Goal: Task Accomplishment & Management: Complete application form

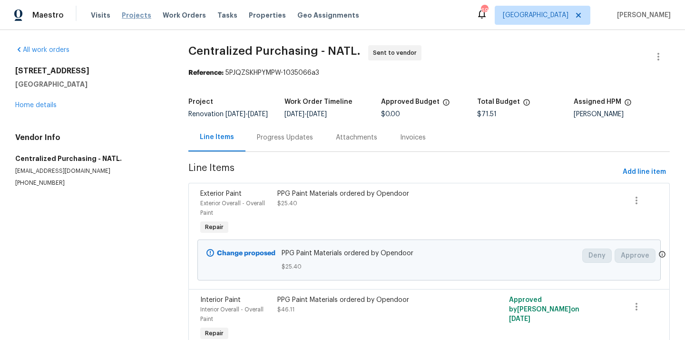
click at [136, 18] on span "Projects" at bounding box center [137, 15] width 30 height 10
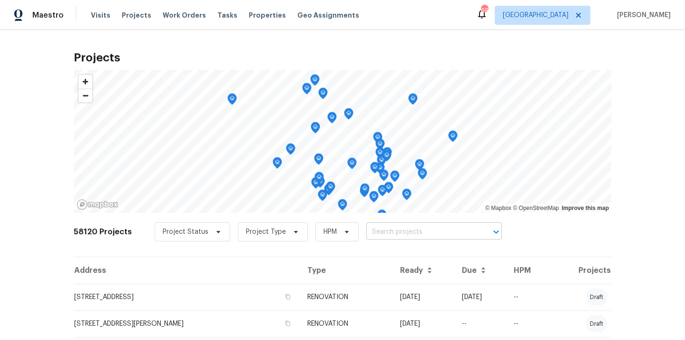
click at [415, 230] on input "text" at bounding box center [420, 232] width 109 height 15
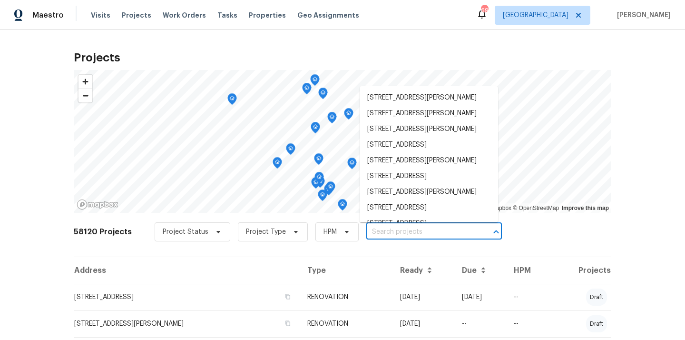
paste input "[STREET_ADDRESS]"
type input "[STREET_ADDRESS]"
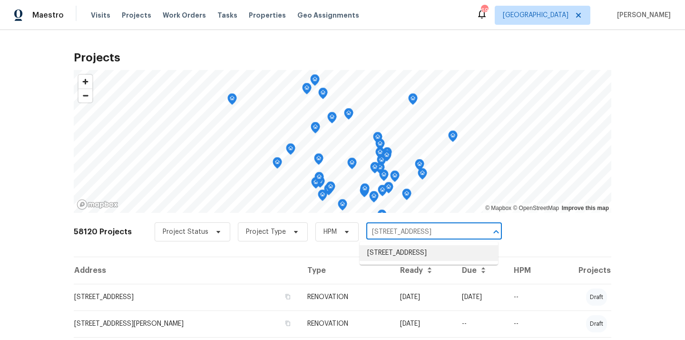
click at [411, 261] on li "[STREET_ADDRESS]" at bounding box center [429, 253] width 138 height 16
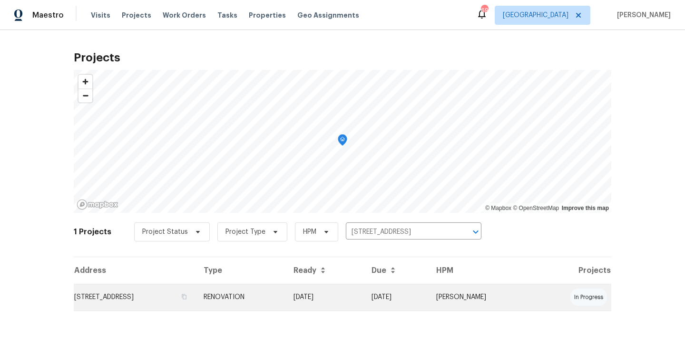
click at [286, 292] on td "RENOVATION" at bounding box center [241, 297] width 90 height 27
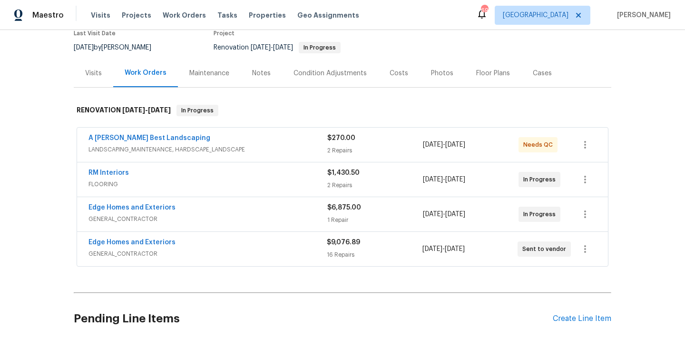
scroll to position [160, 0]
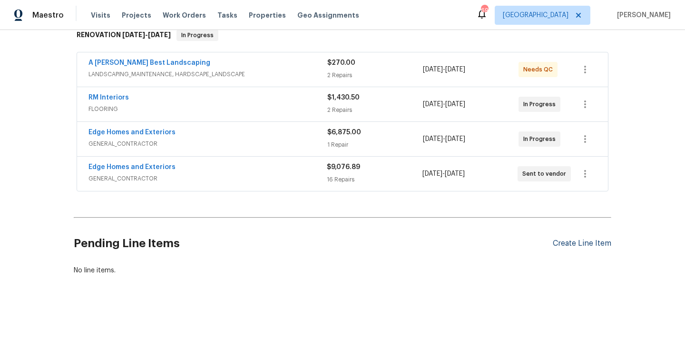
click at [573, 245] on div "Create Line Item" at bounding box center [582, 243] width 59 height 9
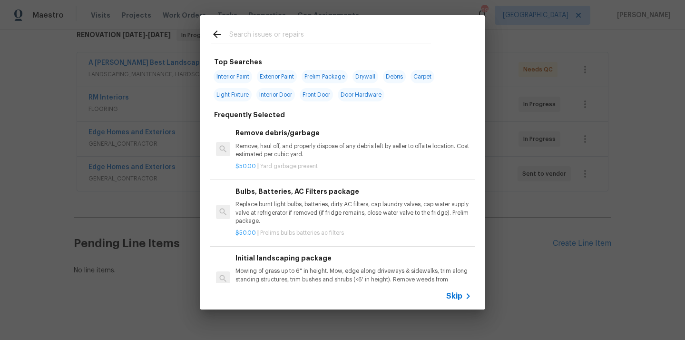
click at [397, 42] on input "text" at bounding box center [330, 36] width 202 height 14
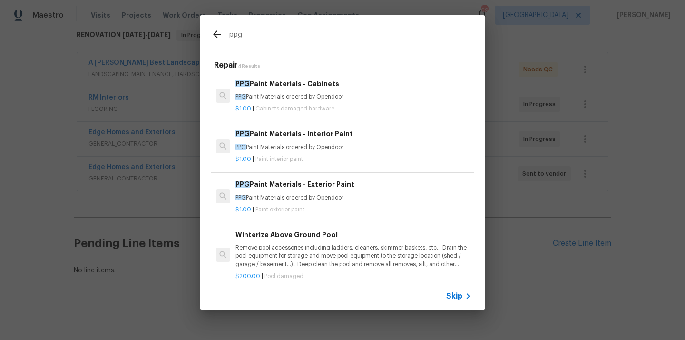
type input "ppg"
click at [316, 151] on div "$1.00 | Paint interior paint" at bounding box center [354, 157] width 236 height 12
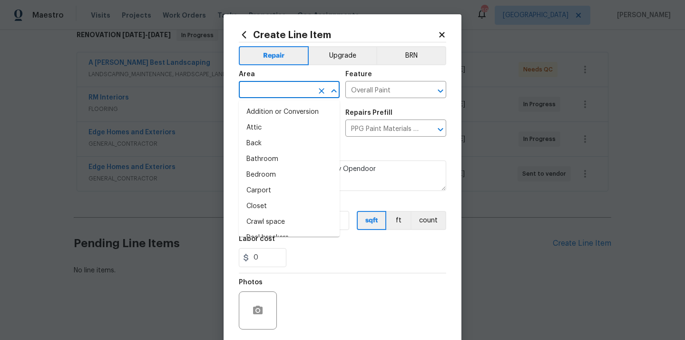
click at [275, 84] on input "text" at bounding box center [276, 90] width 74 height 15
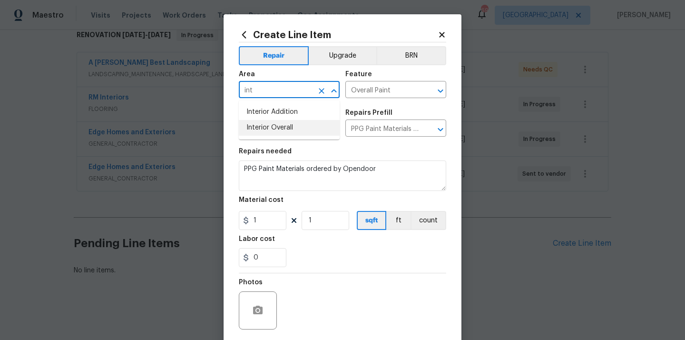
click at [273, 128] on li "Interior Overall" at bounding box center [289, 128] width 101 height 16
type input "Interior Overall"
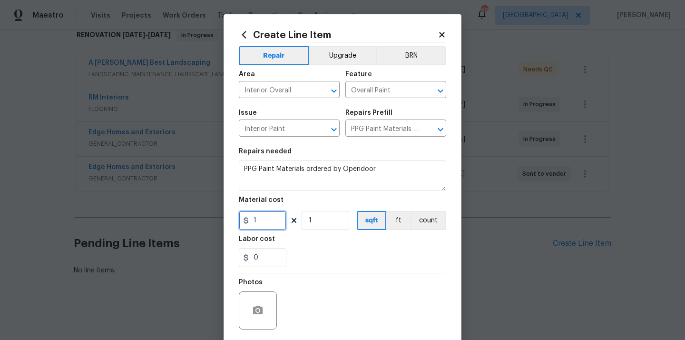
drag, startPoint x: 264, startPoint y: 216, endPoint x: 239, endPoint y: 214, distance: 25.3
click at [239, 214] on input "1" at bounding box center [263, 220] width 48 height 19
paste input "698.28"
type input "698.28"
click at [321, 278] on div "Photos" at bounding box center [342, 304] width 207 height 62
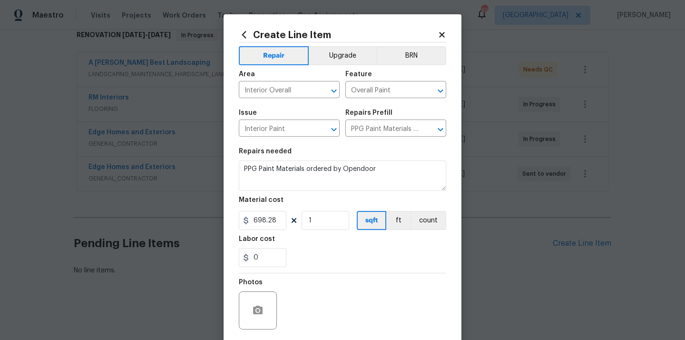
scroll to position [70, 0]
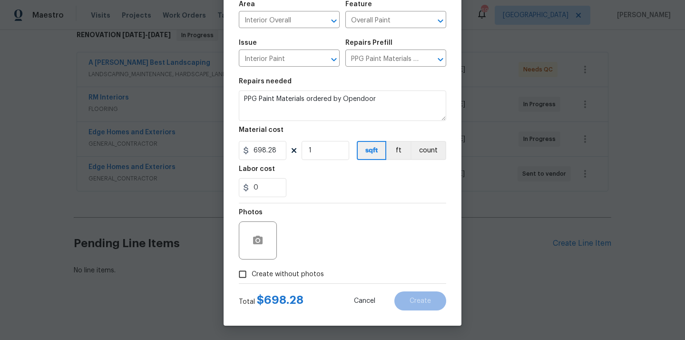
click at [310, 271] on span "Create without photos" at bounding box center [288, 274] width 72 height 10
click at [252, 271] on input "Create without photos" at bounding box center [243, 274] width 18 height 18
checkbox input "true"
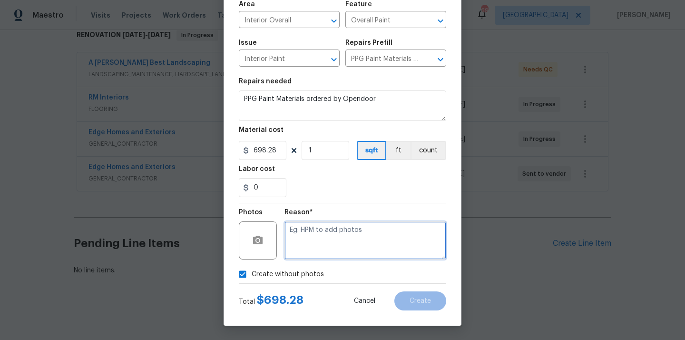
click at [329, 237] on textarea at bounding box center [366, 240] width 162 height 38
type textarea "N/A"
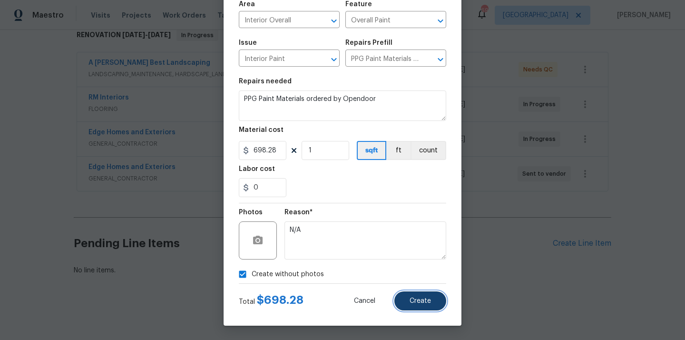
click at [414, 303] on span "Create" at bounding box center [420, 300] width 21 height 7
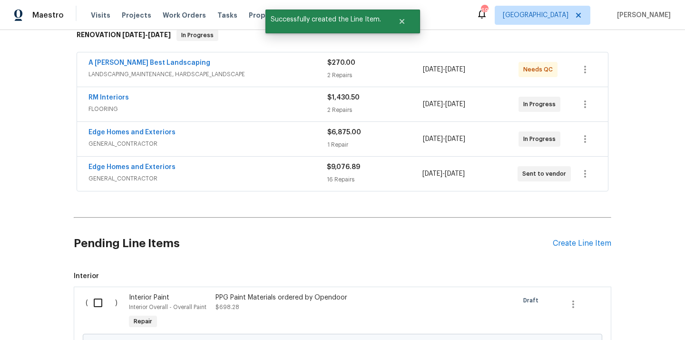
click at [100, 299] on input "checkbox" at bounding box center [101, 303] width 27 height 20
checkbox input "true"
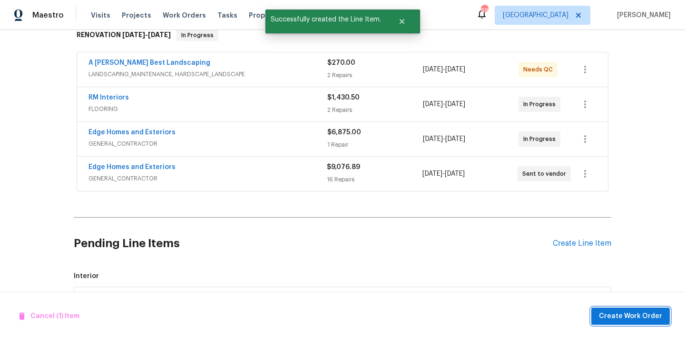
click at [622, 314] on span "Create Work Order" at bounding box center [630, 316] width 63 height 12
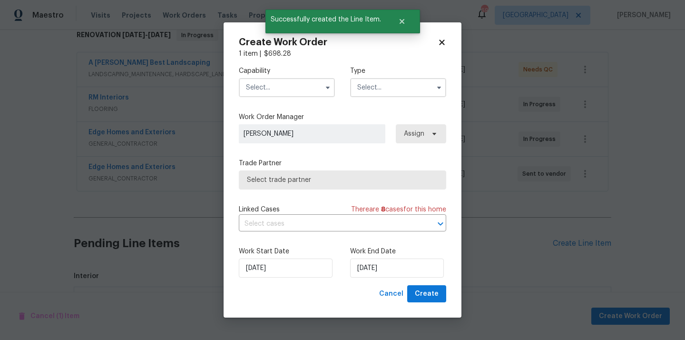
click at [311, 83] on input "text" at bounding box center [287, 87] width 96 height 19
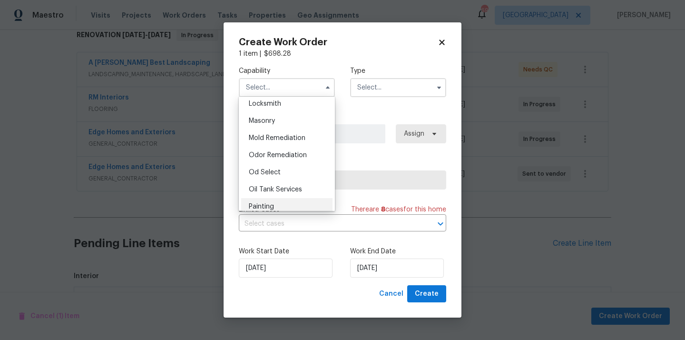
click at [295, 203] on div "Painting" at bounding box center [286, 206] width 91 height 17
type input "Painting"
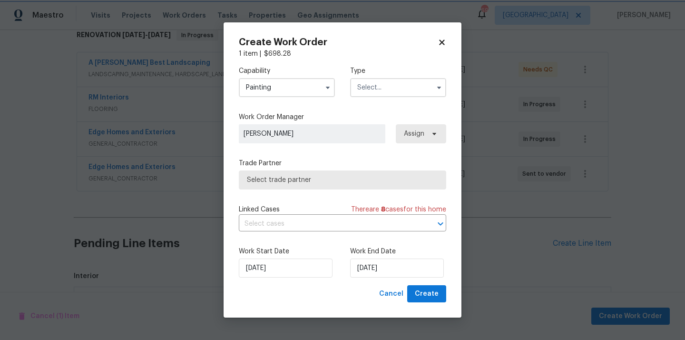
scroll to position [724, 0]
click at [396, 83] on input "text" at bounding box center [398, 87] width 96 height 19
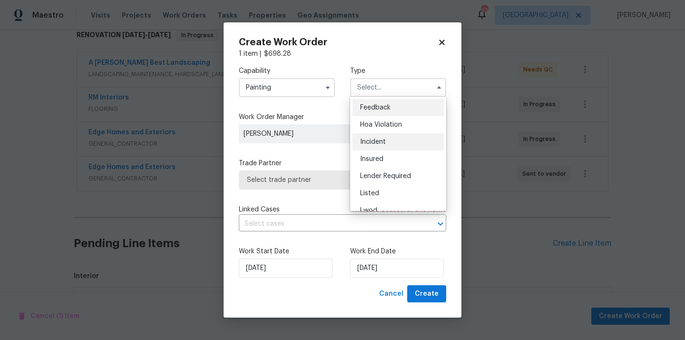
scroll to position [113, 0]
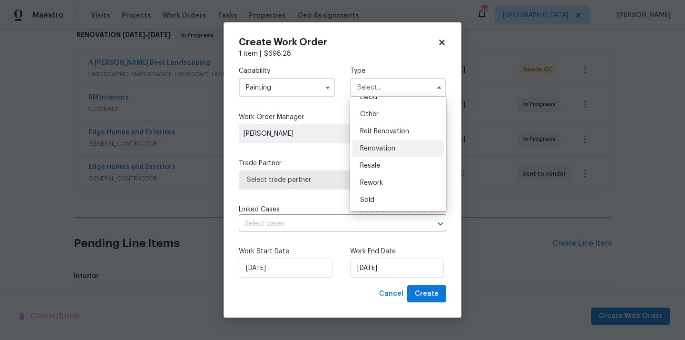
click at [386, 148] on span "Renovation" at bounding box center [377, 148] width 35 height 7
type input "Renovation"
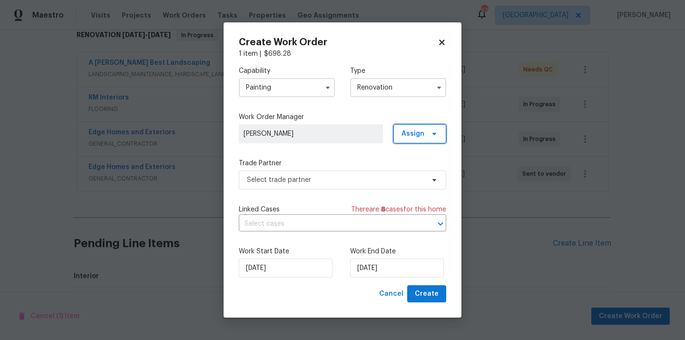
click at [425, 125] on span "Assign" at bounding box center [419, 133] width 53 height 19
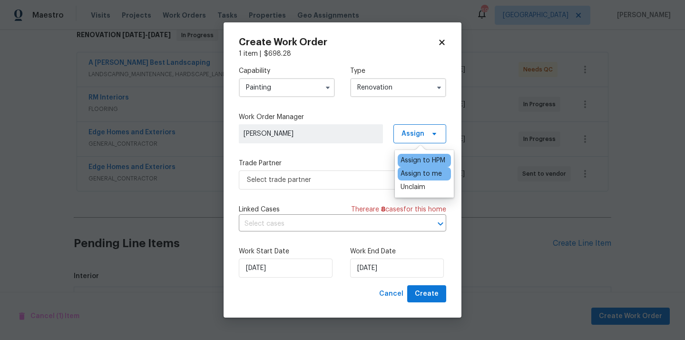
click at [419, 173] on div "Assign to me" at bounding box center [421, 174] width 41 height 10
click at [332, 177] on span "Select trade partner" at bounding box center [335, 180] width 177 height 10
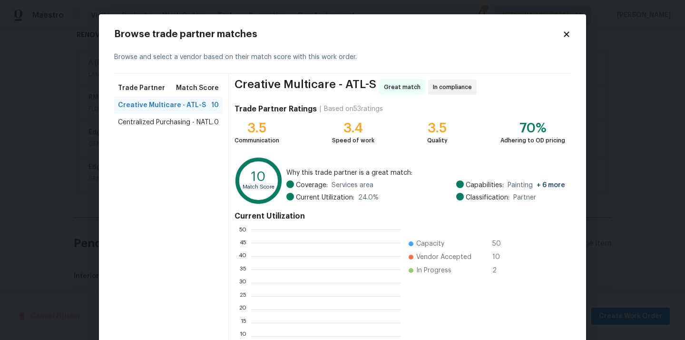
scroll to position [133, 149]
click at [203, 127] on span "Centralized Purchasing - NATL." at bounding box center [166, 123] width 96 height 10
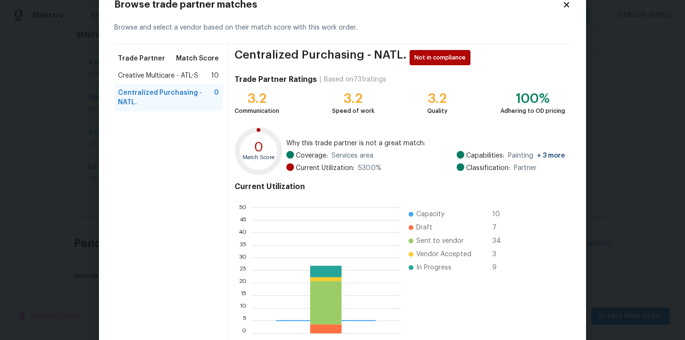
scroll to position [80, 0]
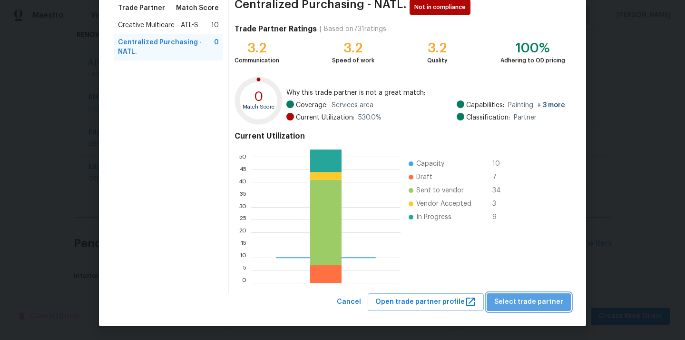
click at [541, 293] on button "Select trade partner" at bounding box center [529, 302] width 84 height 18
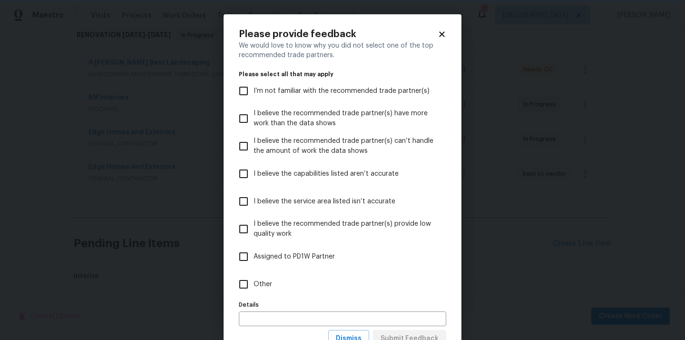
scroll to position [0, 0]
click at [399, 293] on label "Other" at bounding box center [336, 284] width 205 height 28
click at [254, 293] on input "Other" at bounding box center [244, 284] width 20 height 20
checkbox input "true"
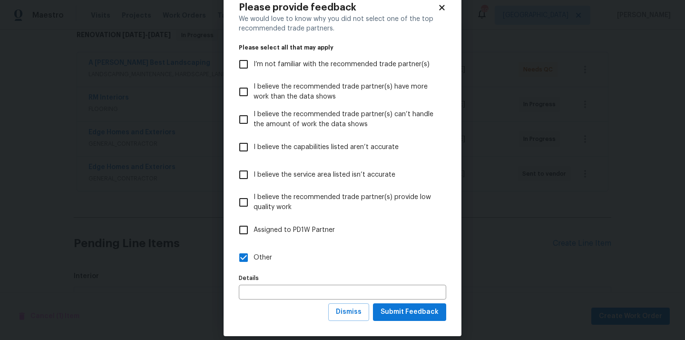
scroll to position [37, 0]
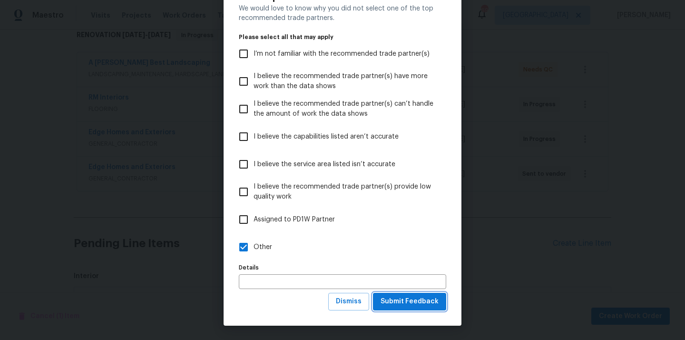
click at [400, 295] on button "Submit Feedback" at bounding box center [409, 302] width 73 height 18
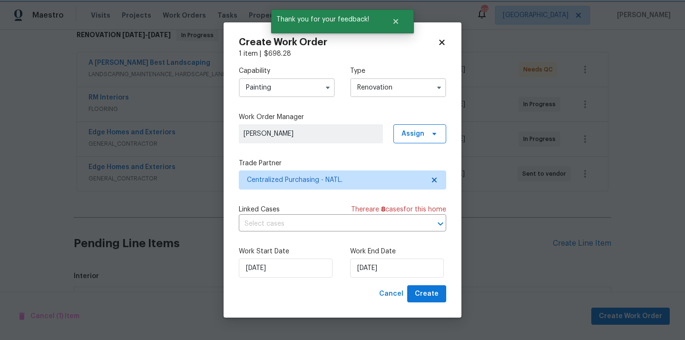
scroll to position [0, 0]
click at [426, 295] on span "Create" at bounding box center [427, 294] width 24 height 12
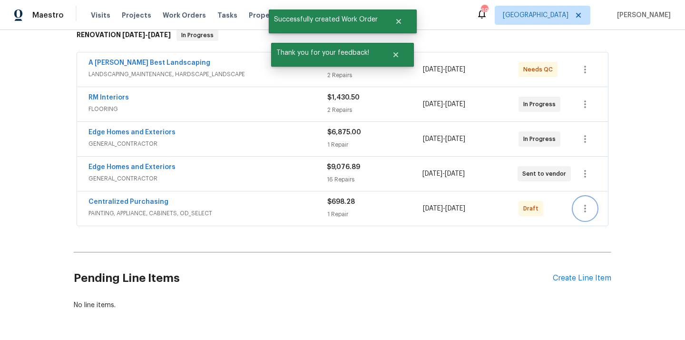
click at [587, 197] on button "button" at bounding box center [585, 208] width 23 height 23
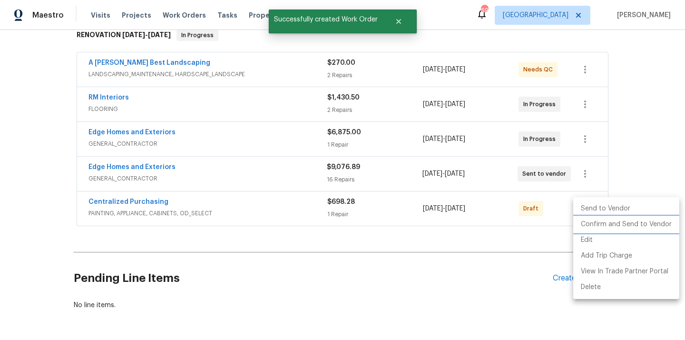
click at [584, 221] on li "Confirm and Send to Vendor" at bounding box center [626, 224] width 106 height 16
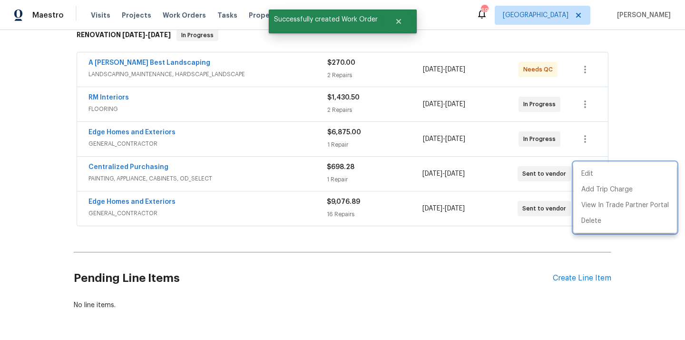
click at [147, 167] on div at bounding box center [342, 170] width 685 height 340
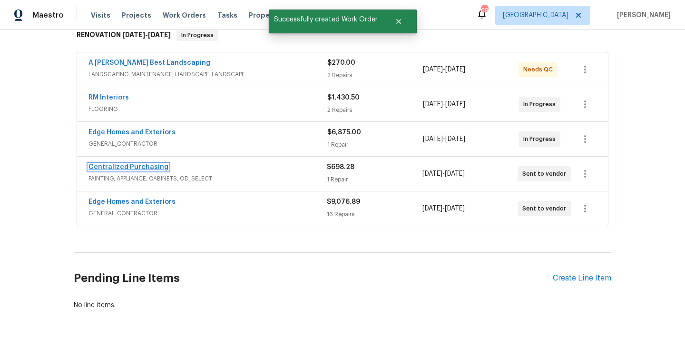
click at [137, 169] on link "Centralized Purchasing" at bounding box center [129, 167] width 80 height 7
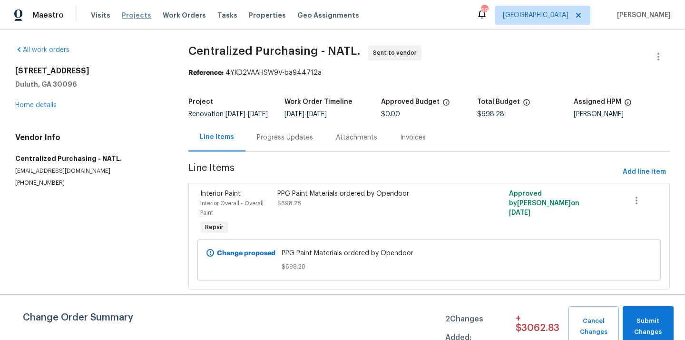
click at [143, 17] on span "Projects" at bounding box center [137, 15] width 30 height 10
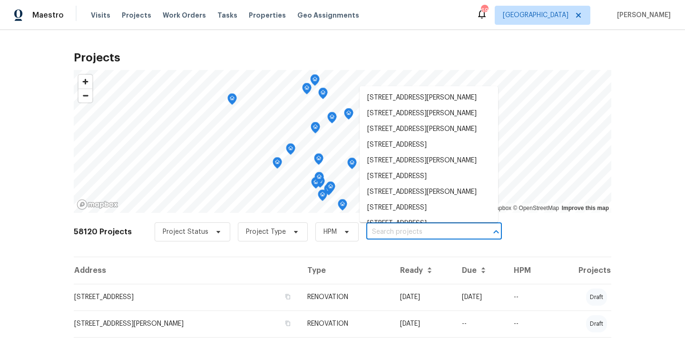
click at [383, 230] on input "text" at bounding box center [420, 232] width 109 height 15
paste input "[STREET_ADDRESS]"
type input "[STREET_ADDRESS]"
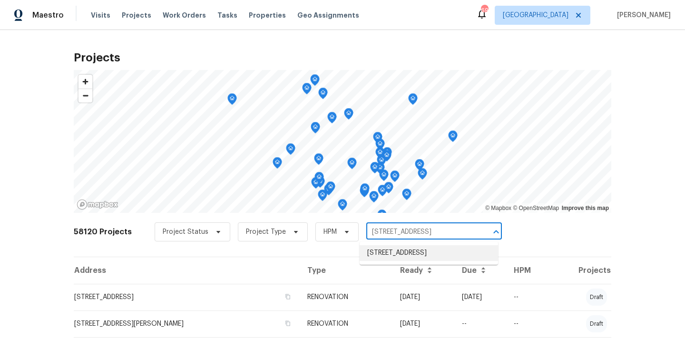
click at [385, 252] on li "[STREET_ADDRESS]" at bounding box center [429, 253] width 138 height 16
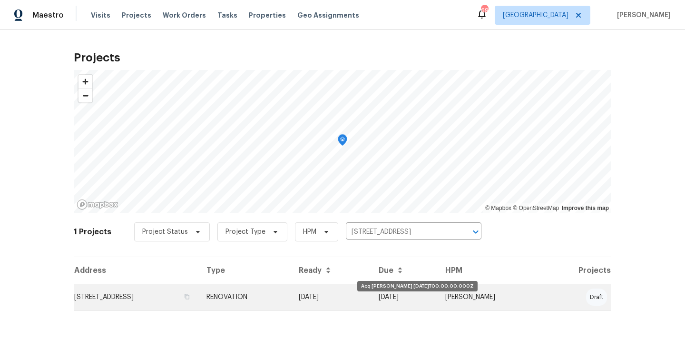
click at [369, 295] on td "[DATE]" at bounding box center [331, 297] width 80 height 27
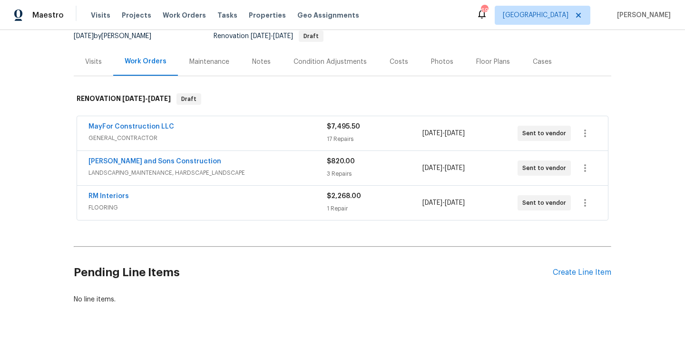
scroll to position [118, 0]
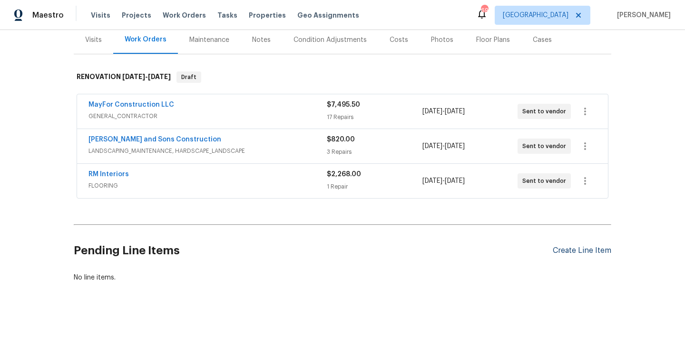
click at [588, 249] on div "Create Line Item" at bounding box center [582, 250] width 59 height 9
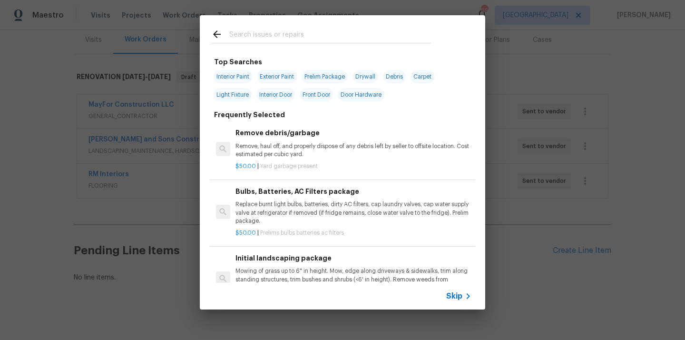
click at [371, 30] on input "text" at bounding box center [330, 36] width 202 height 14
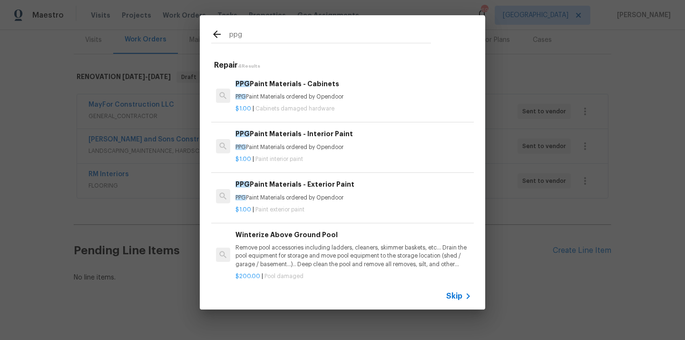
type input "ppg"
click at [291, 93] on p "PPG Paint Materials ordered by Opendoor" at bounding box center [354, 97] width 236 height 8
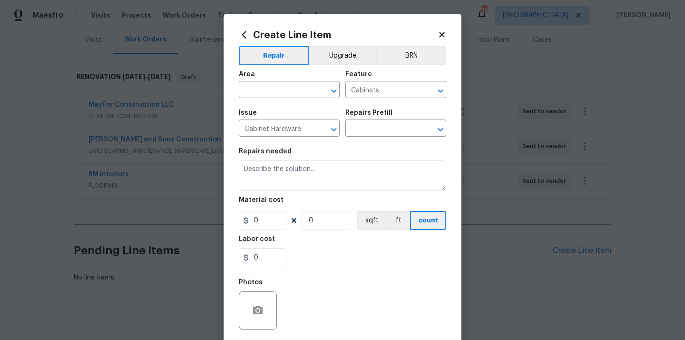
type input "PPG Paint Materials - Cabinets $1.00"
type textarea "PPG Paint Materials ordered by Opendoor"
type input "1"
click at [283, 95] on input "text" at bounding box center [276, 90] width 74 height 15
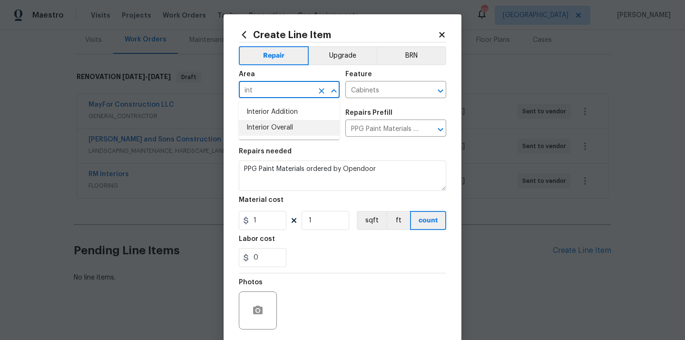
click at [282, 130] on li "Interior Overall" at bounding box center [289, 128] width 101 height 16
type input "Interior Overall"
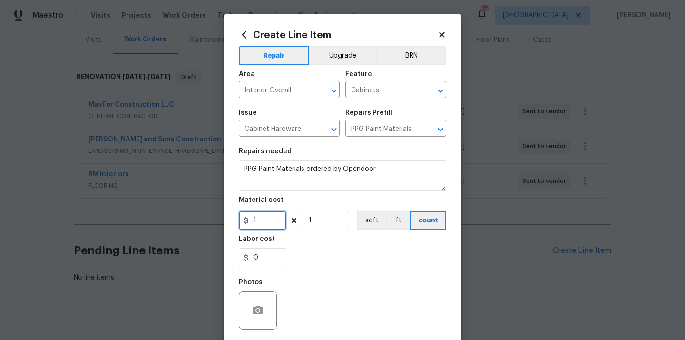
drag, startPoint x: 265, startPoint y: 219, endPoint x: 232, endPoint y: 219, distance: 32.4
click at [232, 219] on div "Create Line Item Repair Upgrade BRN Area Interior Overall ​ Feature Cabinets ​ …" at bounding box center [343, 204] width 238 height 381
paste input "74.35"
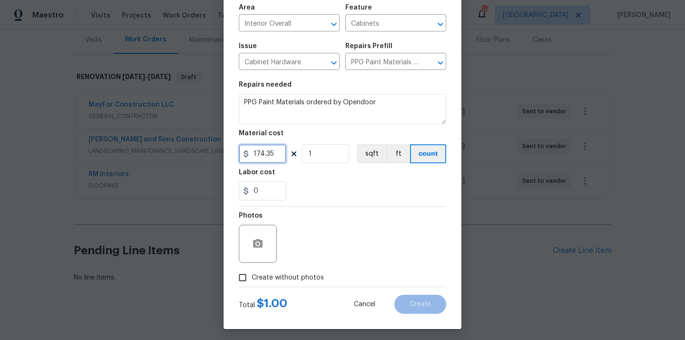
scroll to position [70, 0]
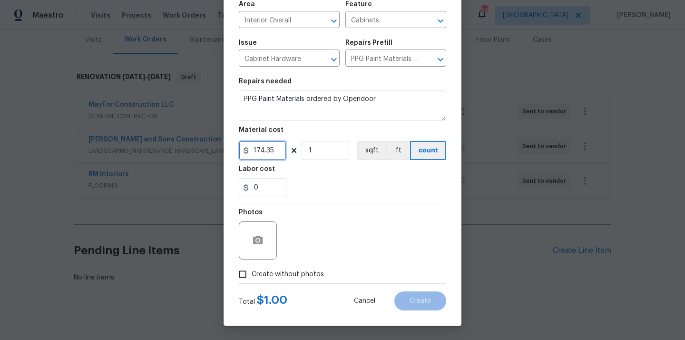
type input "174.35"
click at [305, 267] on label "Create without photos" at bounding box center [279, 274] width 90 height 18
click at [252, 267] on input "Create without photos" at bounding box center [243, 274] width 18 height 18
checkbox input "true"
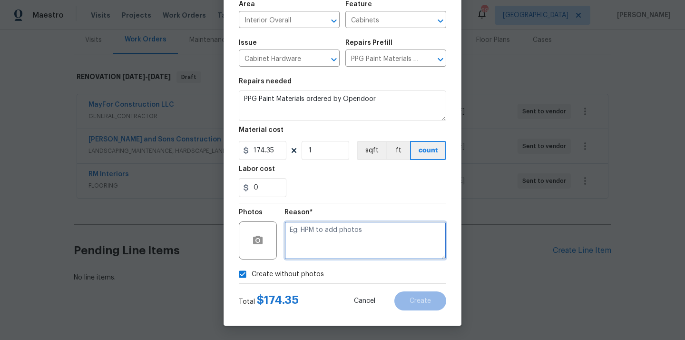
click at [316, 247] on textarea at bounding box center [366, 240] width 162 height 38
type textarea "N/A"
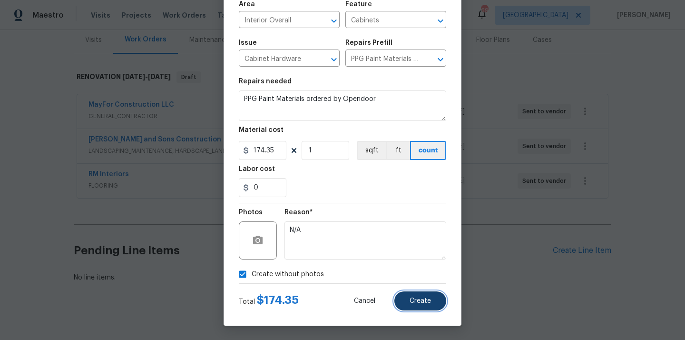
click at [419, 299] on span "Create" at bounding box center [420, 300] width 21 height 7
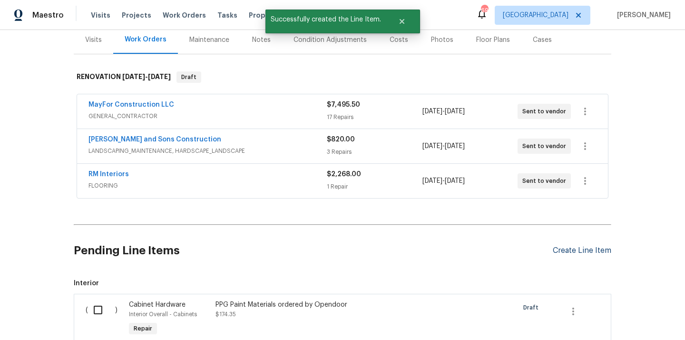
click at [569, 252] on div "Create Line Item" at bounding box center [582, 250] width 59 height 9
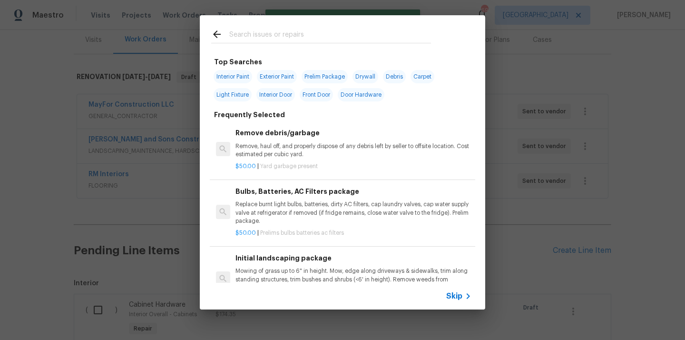
click at [323, 42] on input "text" at bounding box center [330, 36] width 202 height 14
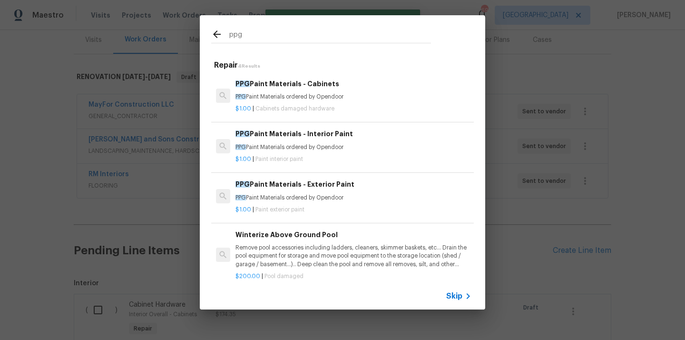
type input "ppg"
click at [320, 147] on p "PPG Paint Materials ordered by Opendoor" at bounding box center [354, 147] width 236 height 8
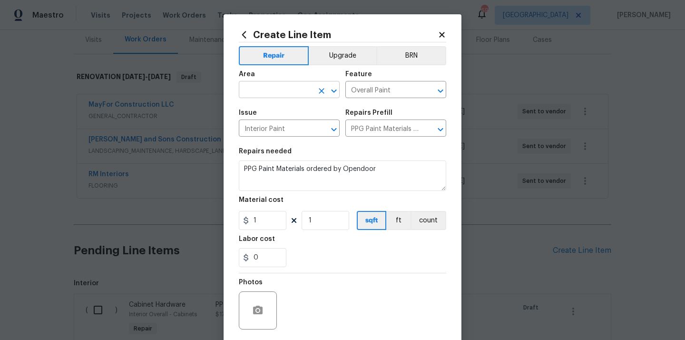
click at [281, 96] on input "text" at bounding box center [276, 90] width 74 height 15
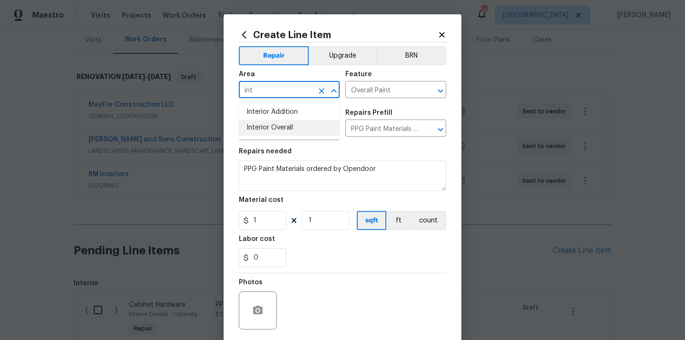
click at [285, 130] on li "Interior Overall" at bounding box center [289, 128] width 101 height 16
type input "Interior Overall"
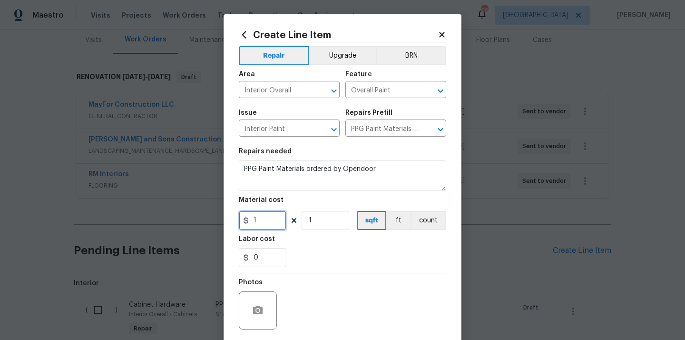
drag, startPoint x: 258, startPoint y: 223, endPoint x: 243, endPoint y: 222, distance: 15.3
click at [246, 222] on div "1" at bounding box center [263, 220] width 48 height 19
paste input "862.8"
type input "862.8"
click at [319, 249] on div "0" at bounding box center [342, 257] width 207 height 19
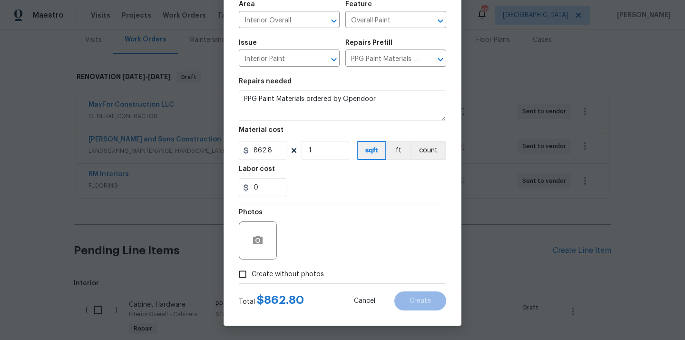
click at [303, 269] on span "Create without photos" at bounding box center [288, 274] width 72 height 10
click at [252, 269] on input "Create without photos" at bounding box center [243, 274] width 18 height 18
checkbox input "true"
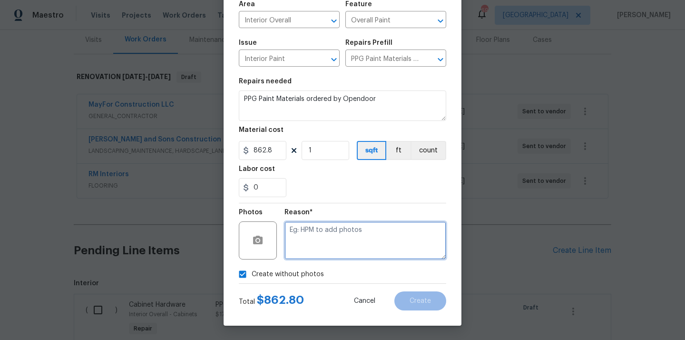
click at [319, 252] on textarea at bounding box center [366, 240] width 162 height 38
type textarea "N/A"
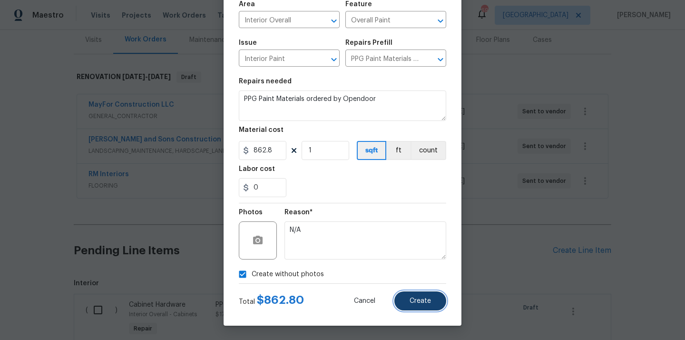
click at [418, 300] on span "Create" at bounding box center [420, 300] width 21 height 7
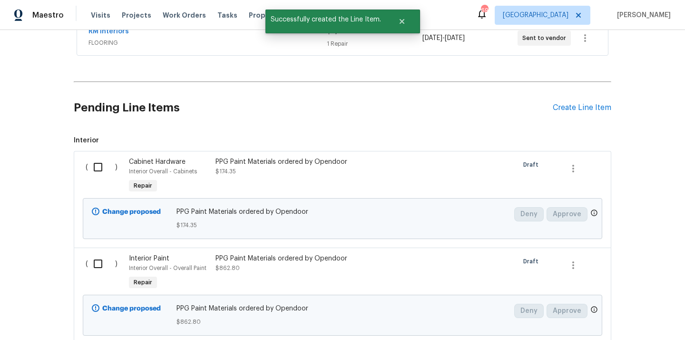
scroll to position [300, 0]
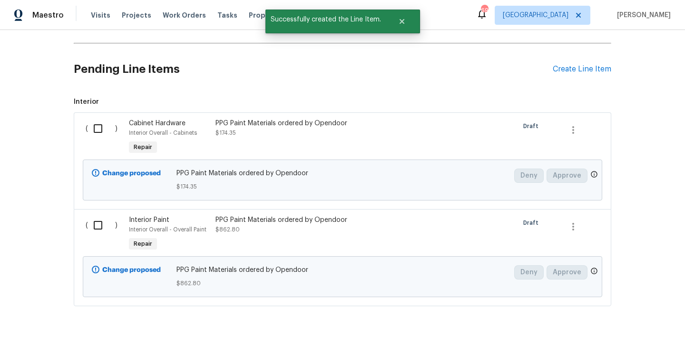
click at [102, 129] on input "checkbox" at bounding box center [101, 128] width 27 height 20
checkbox input "true"
click at [99, 229] on input "checkbox" at bounding box center [101, 225] width 27 height 20
checkbox input "true"
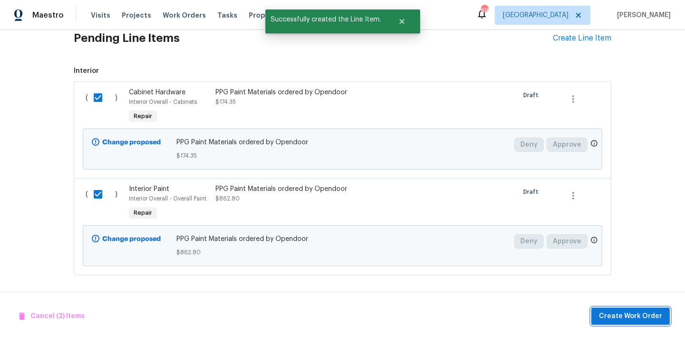
click at [612, 322] on button "Create Work Order" at bounding box center [630, 316] width 79 height 18
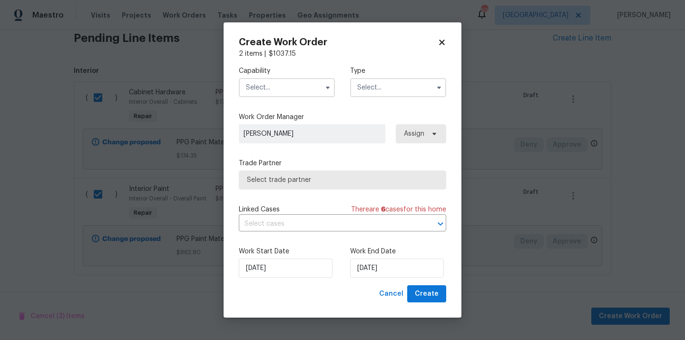
click at [293, 83] on input "text" at bounding box center [287, 87] width 96 height 19
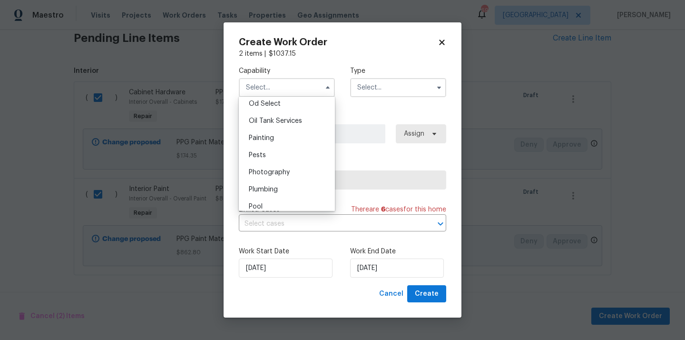
scroll to position [771, 0]
click at [287, 136] on div "Painting" at bounding box center [286, 136] width 91 height 17
type input "Painting"
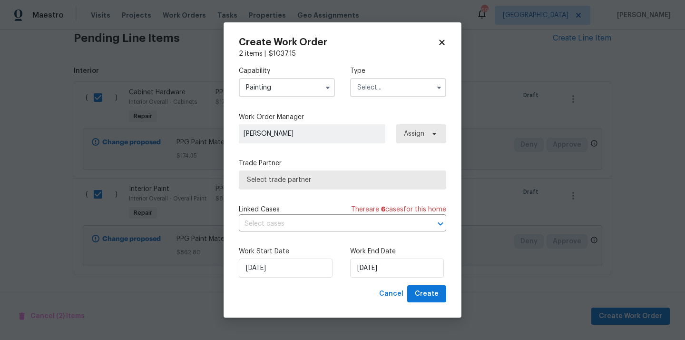
click at [391, 90] on input "text" at bounding box center [398, 87] width 96 height 19
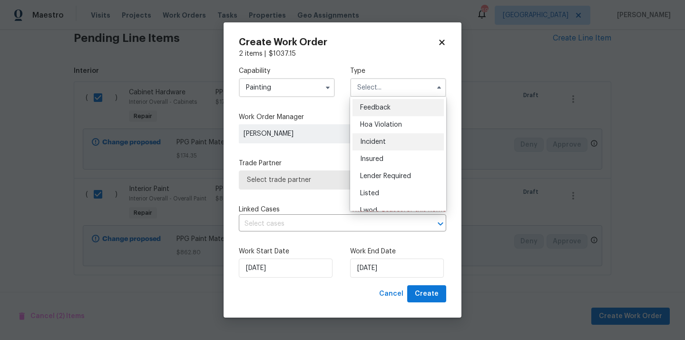
scroll to position [113, 0]
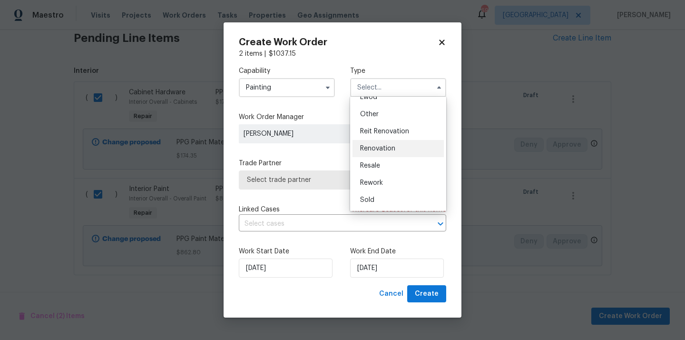
click at [395, 151] on div "Renovation" at bounding box center [398, 148] width 91 height 17
type input "Renovation"
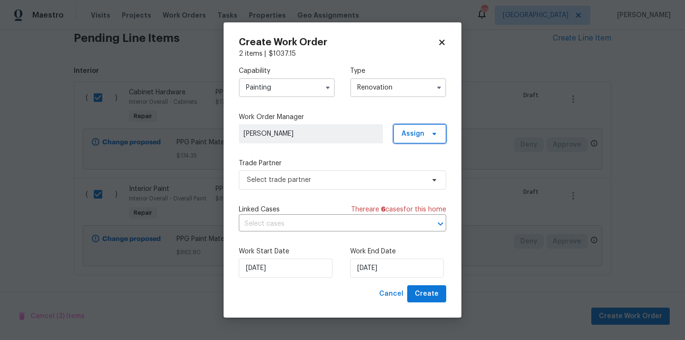
click at [417, 130] on span "Assign" at bounding box center [413, 134] width 23 height 10
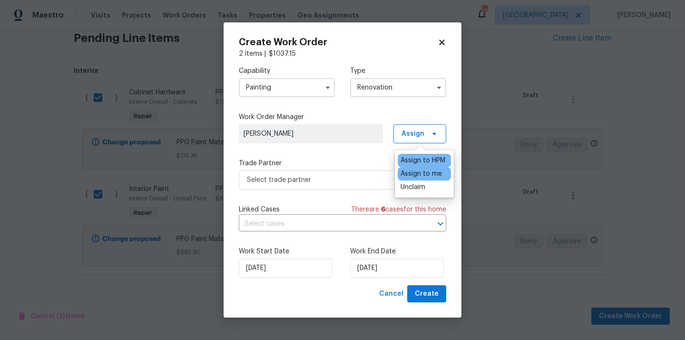
click at [413, 172] on div "Assign to me" at bounding box center [421, 174] width 41 height 10
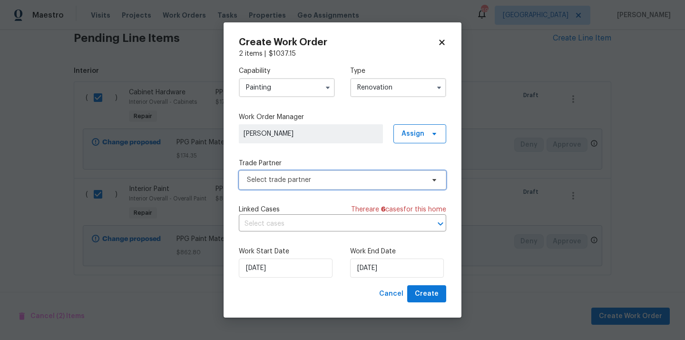
click at [334, 174] on span "Select trade partner" at bounding box center [342, 179] width 207 height 19
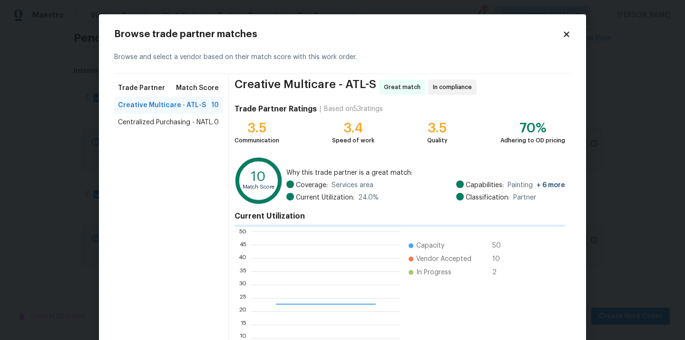
scroll to position [133, 149]
click at [205, 123] on span "Centralized Purchasing - NATL." at bounding box center [166, 123] width 96 height 10
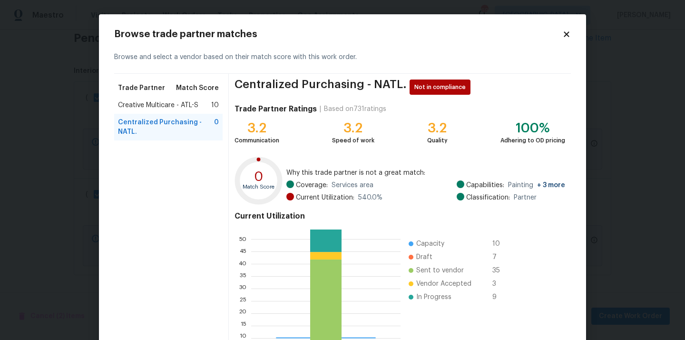
scroll to position [80, 0]
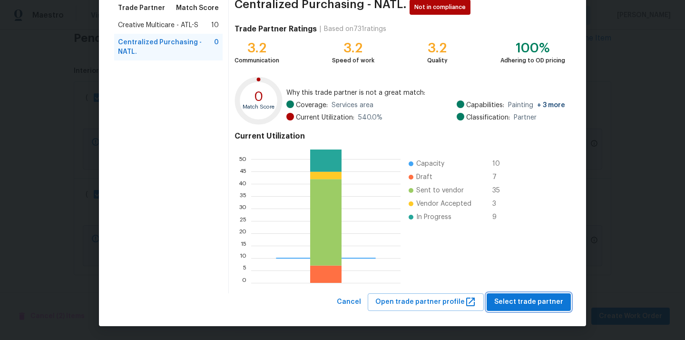
click at [544, 302] on span "Select trade partner" at bounding box center [528, 302] width 69 height 12
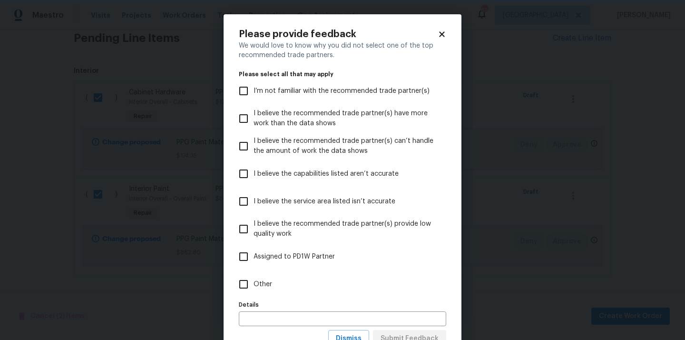
scroll to position [0, 0]
click at [416, 298] on div "Details Details" at bounding box center [342, 312] width 207 height 28
click at [409, 293] on label "Other" at bounding box center [336, 284] width 205 height 28
click at [254, 293] on input "Other" at bounding box center [244, 284] width 20 height 20
checkbox input "true"
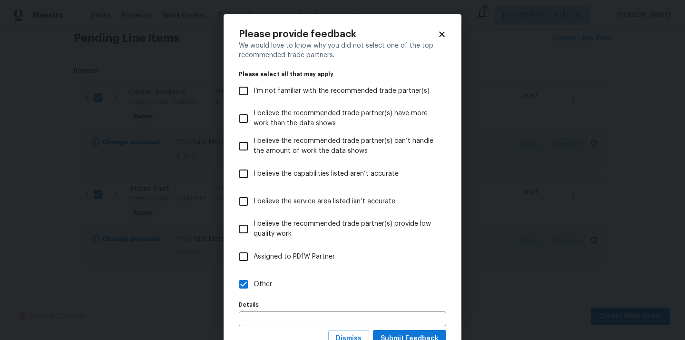
scroll to position [37, 0]
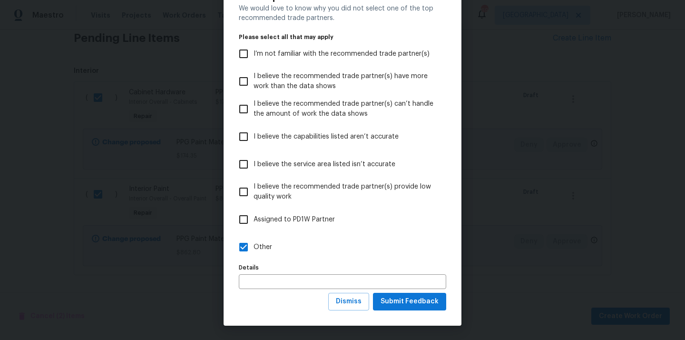
click at [410, 291] on div "We would love to know why you did not select one of the top recommended trade p…" at bounding box center [342, 148] width 207 height 289
click at [407, 297] on span "Submit Feedback" at bounding box center [410, 301] width 58 height 12
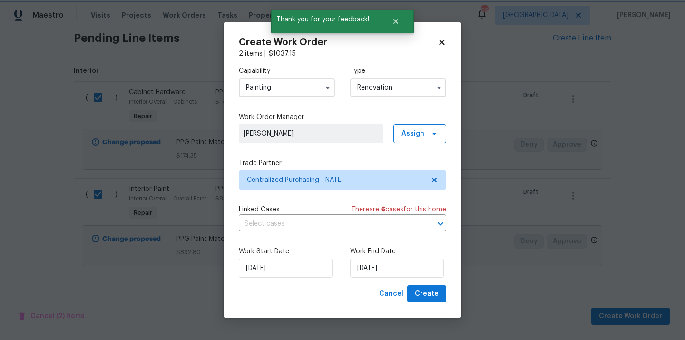
scroll to position [0, 0]
click at [431, 288] on span "Create" at bounding box center [427, 294] width 24 height 12
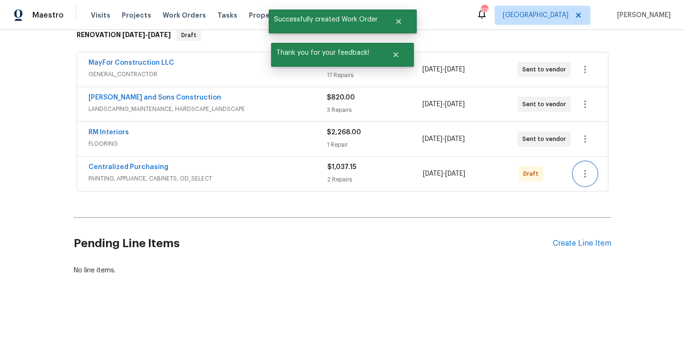
click at [580, 177] on icon "button" at bounding box center [585, 173] width 11 height 11
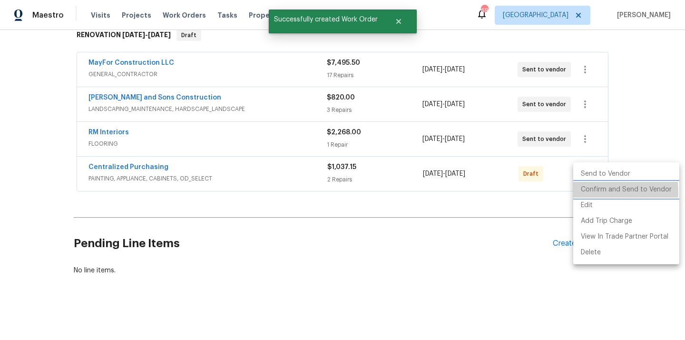
click at [582, 191] on li "Confirm and Send to Vendor" at bounding box center [626, 190] width 106 height 16
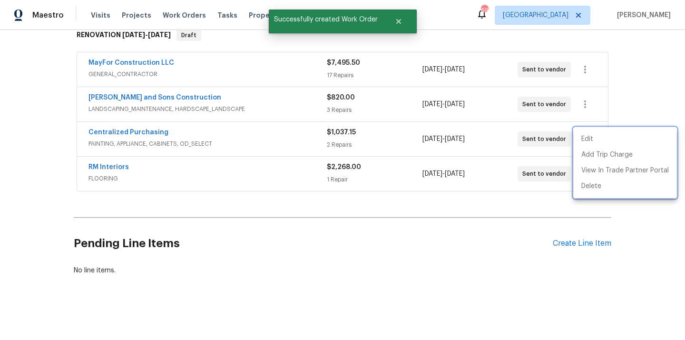
click at [140, 129] on div at bounding box center [342, 170] width 685 height 340
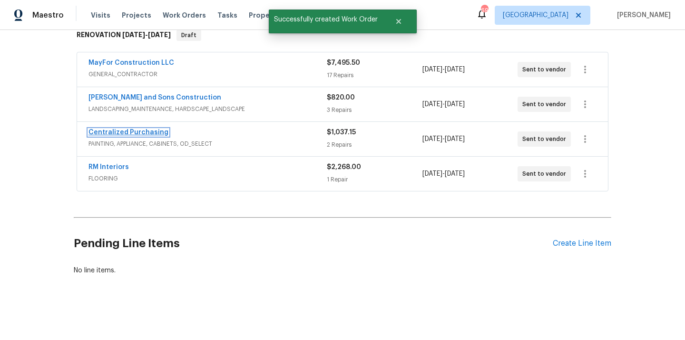
click at [129, 130] on link "Centralized Purchasing" at bounding box center [129, 132] width 80 height 7
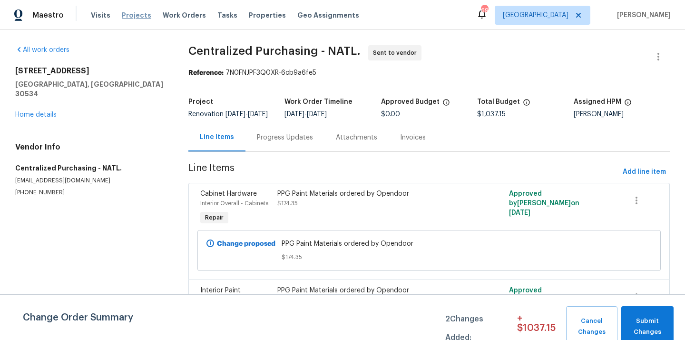
click at [137, 15] on span "Projects" at bounding box center [137, 15] width 30 height 10
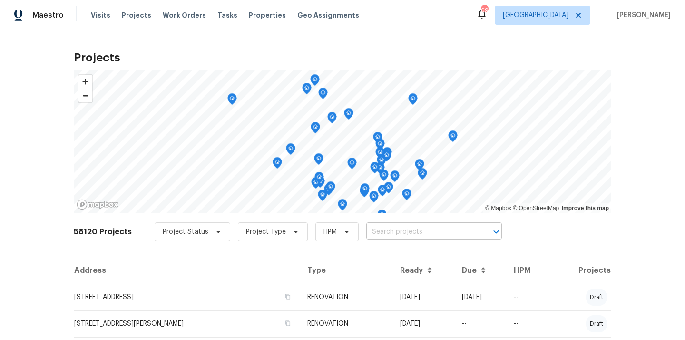
click at [382, 234] on input "text" at bounding box center [420, 232] width 109 height 15
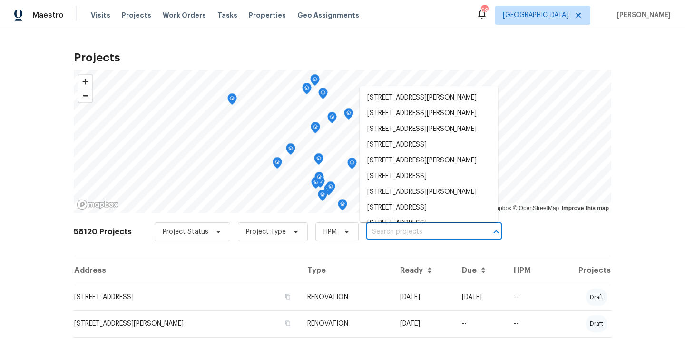
paste input "[STREET_ADDRESS]"
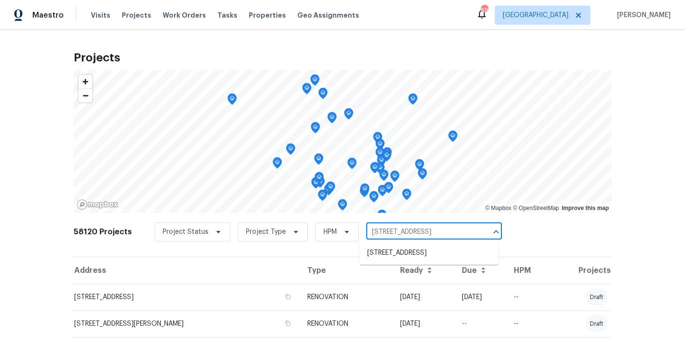
type input "[STREET_ADDRESS]"
click at [287, 267] on th "Address" at bounding box center [187, 270] width 226 height 27
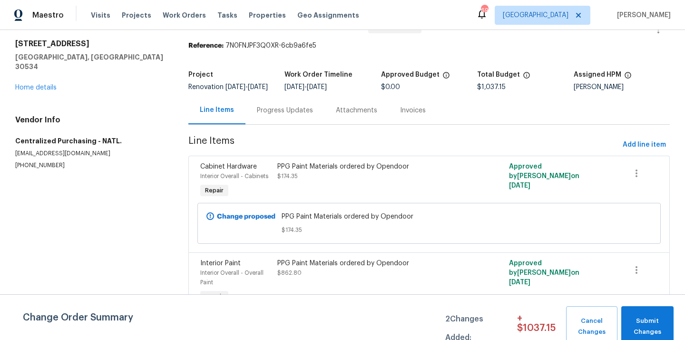
scroll to position [19, 0]
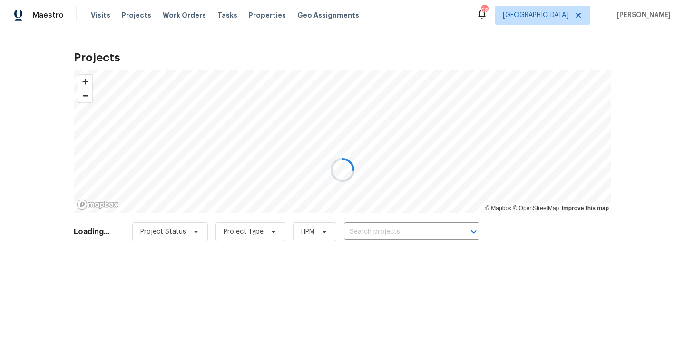
click at [386, 236] on div at bounding box center [342, 170] width 685 height 340
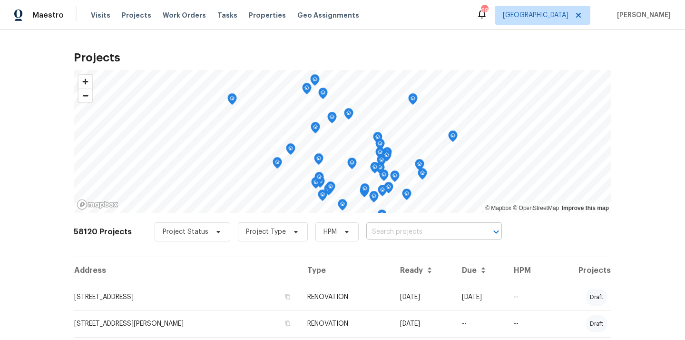
click at [391, 232] on input "text" at bounding box center [420, 232] width 109 height 15
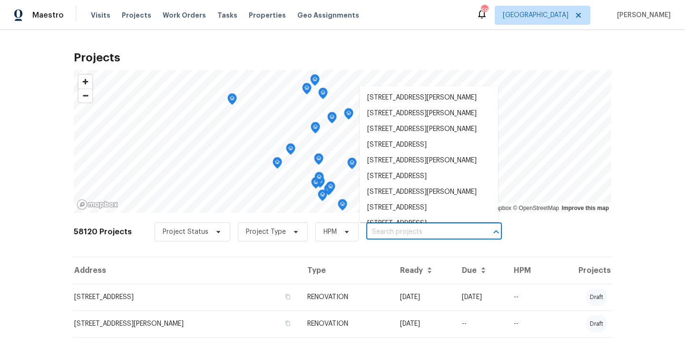
paste input "[STREET_ADDRESS]"
type input "[STREET_ADDRESS]"
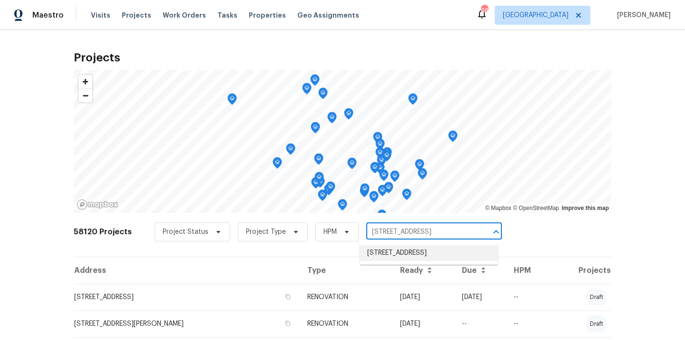
click at [391, 255] on li "[STREET_ADDRESS]" at bounding box center [429, 253] width 138 height 16
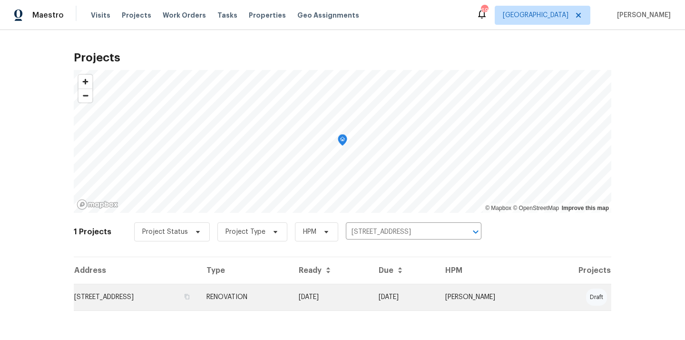
click at [291, 292] on td "RENOVATION" at bounding box center [245, 297] width 92 height 27
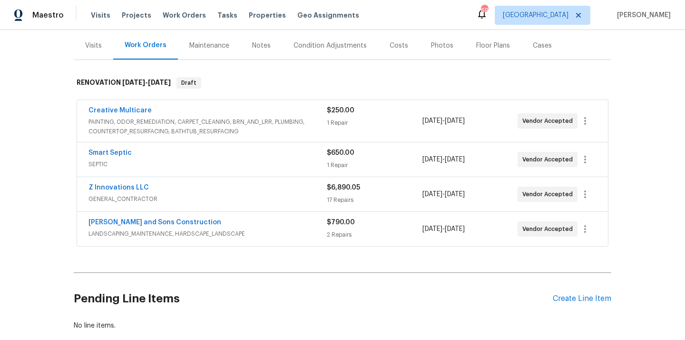
scroll to position [168, 0]
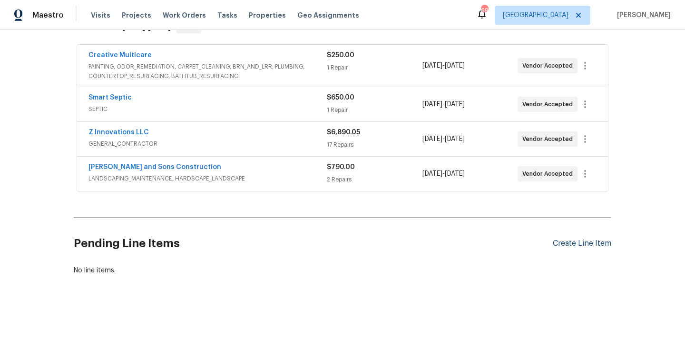
click at [565, 242] on div "Create Line Item" at bounding box center [582, 243] width 59 height 9
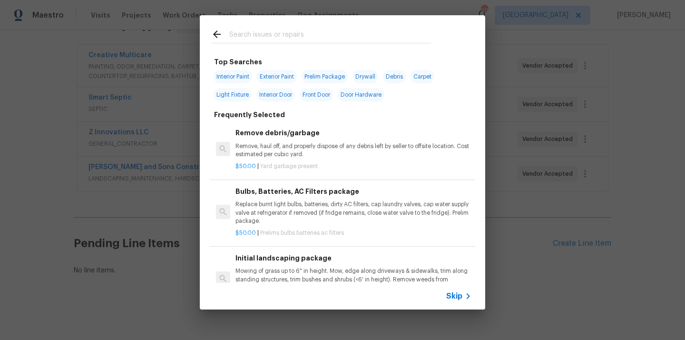
click at [357, 35] on input "text" at bounding box center [330, 36] width 202 height 14
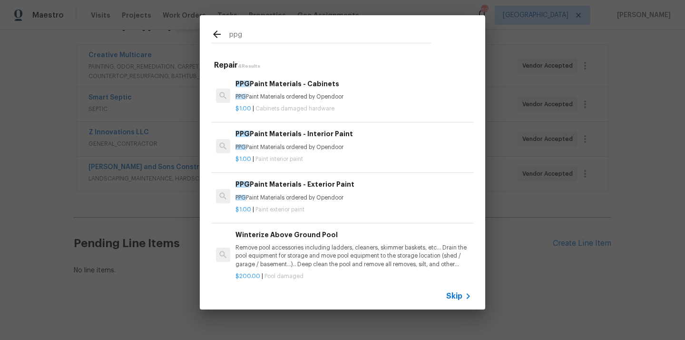
type input "ppg"
click at [322, 150] on p "PPG Paint Materials ordered by Opendoor" at bounding box center [354, 147] width 236 height 8
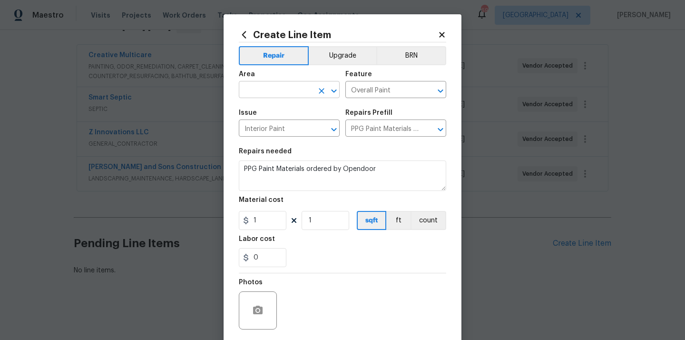
click at [257, 91] on input "text" at bounding box center [276, 90] width 74 height 15
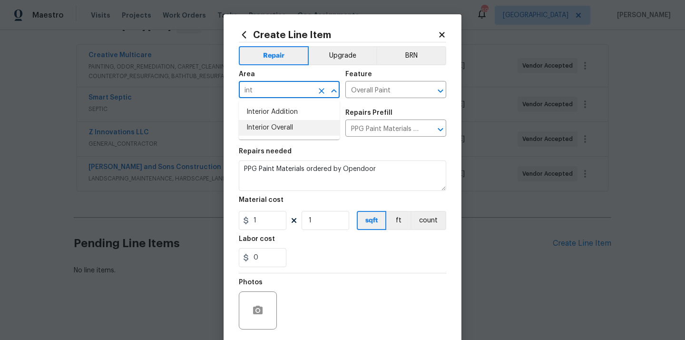
click at [262, 124] on li "Interior Overall" at bounding box center [289, 128] width 101 height 16
type input "Interior Overall"
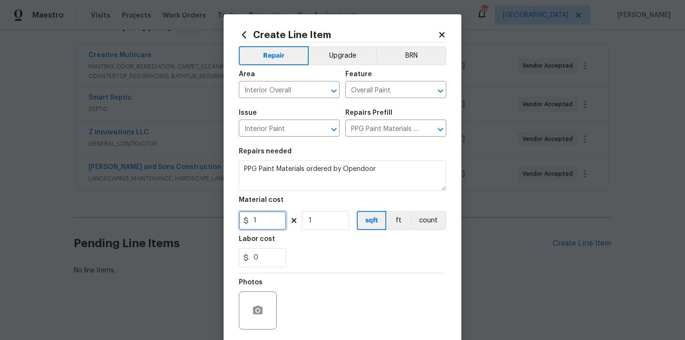
drag, startPoint x: 264, startPoint y: 221, endPoint x: 236, endPoint y: 219, distance: 27.2
click at [237, 219] on div "Create Line Item Repair Upgrade BRN Area Interior Overall ​ Feature Overall Pai…" at bounding box center [343, 204] width 238 height 381
paste input "341.59"
type input "341.59"
click at [309, 247] on div "Labor cost" at bounding box center [342, 242] width 207 height 12
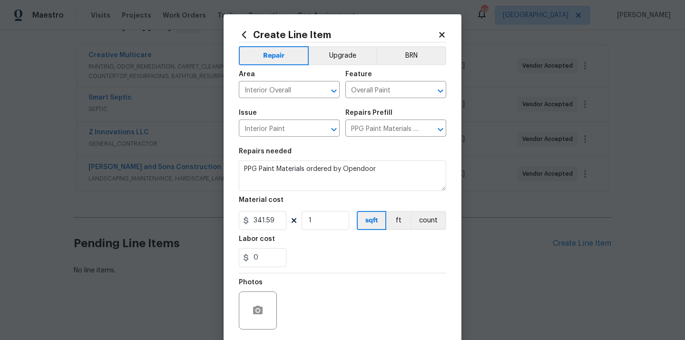
scroll to position [70, 0]
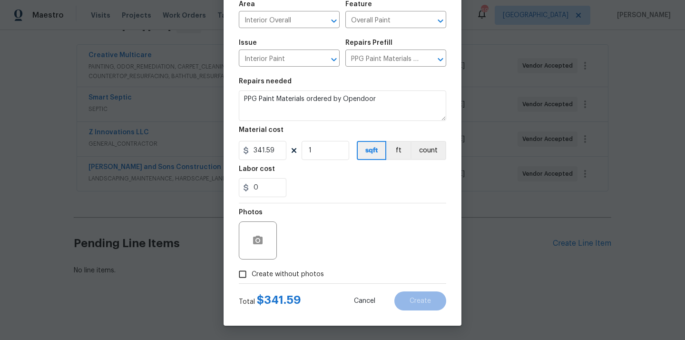
click at [293, 275] on span "Create without photos" at bounding box center [288, 274] width 72 height 10
click at [252, 275] on input "Create without photos" at bounding box center [243, 274] width 18 height 18
checkbox input "true"
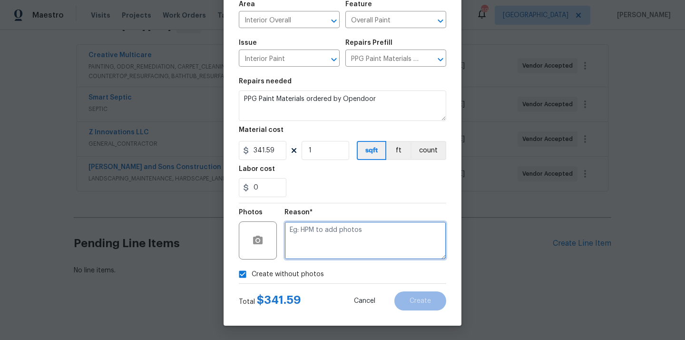
click at [324, 241] on textarea at bounding box center [366, 240] width 162 height 38
type textarea "N/A"
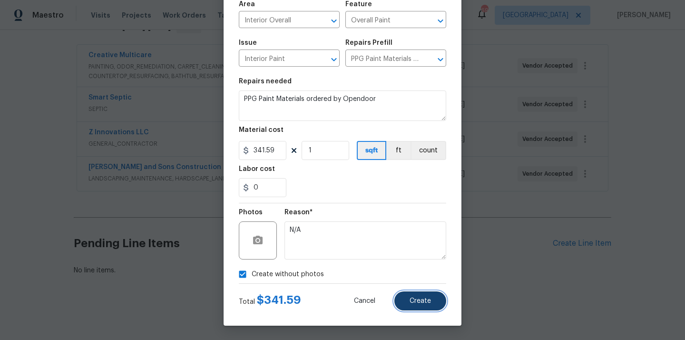
click at [420, 291] on button "Create" at bounding box center [420, 300] width 52 height 19
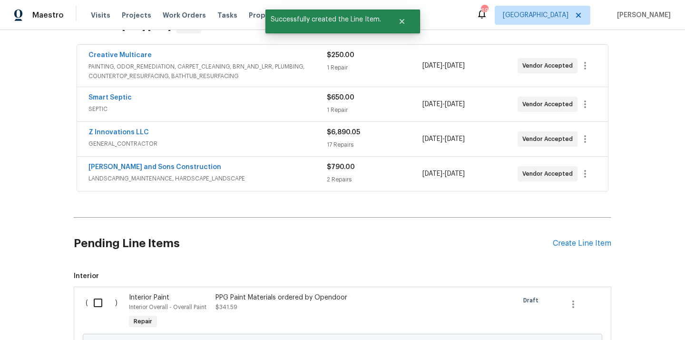
click at [89, 296] on input "checkbox" at bounding box center [101, 303] width 27 height 20
checkbox input "true"
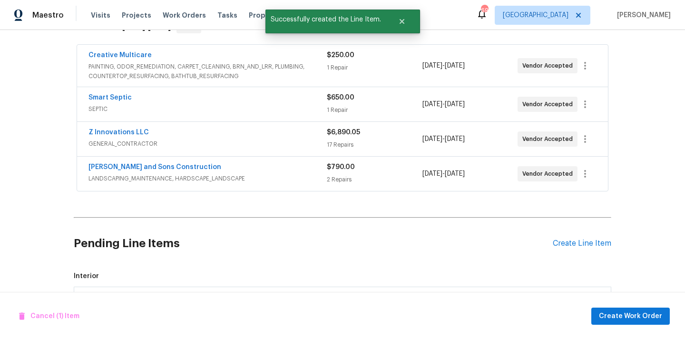
scroll to position [276, 0]
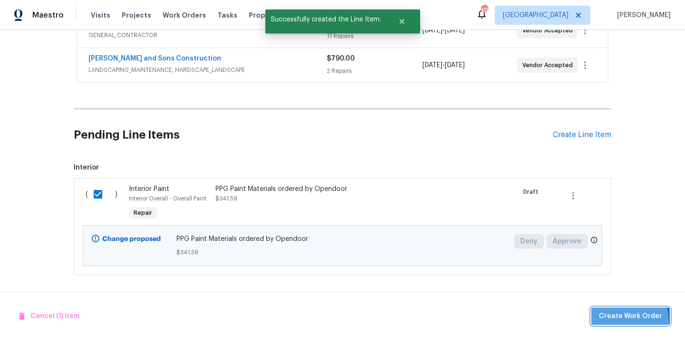
click at [621, 322] on button "Create Work Order" at bounding box center [630, 316] width 79 height 18
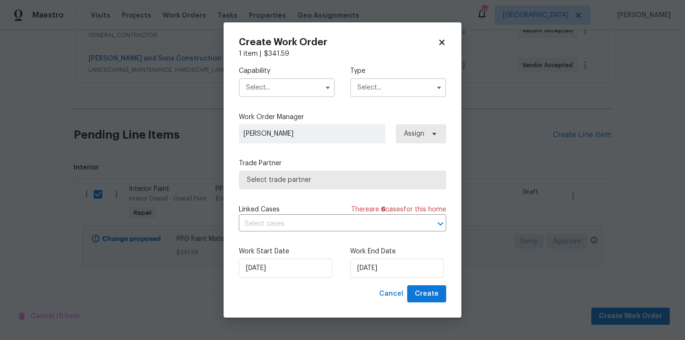
click at [304, 93] on input "text" at bounding box center [287, 87] width 96 height 19
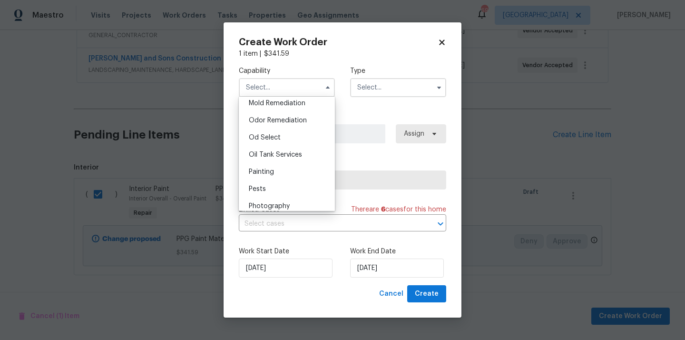
scroll to position [740, 0]
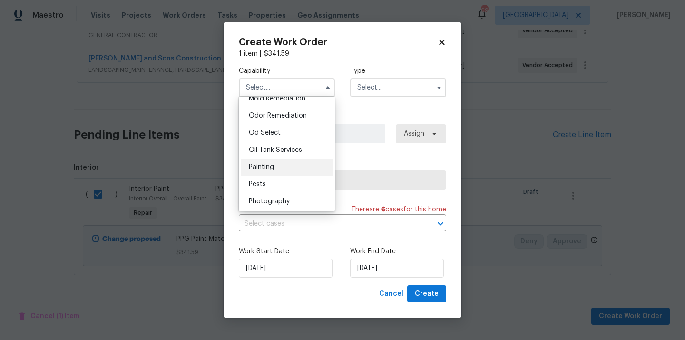
click at [286, 167] on div "Painting" at bounding box center [286, 166] width 91 height 17
type input "Painting"
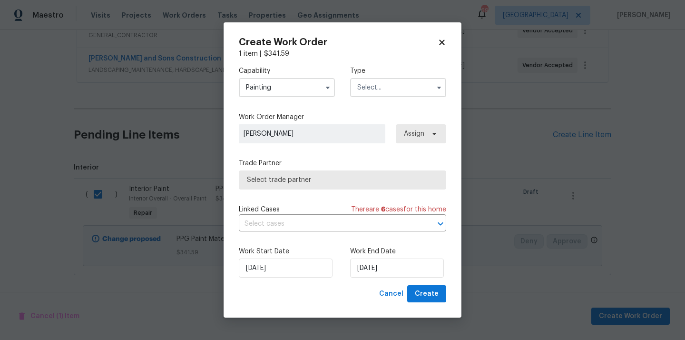
click at [384, 94] on input "text" at bounding box center [398, 87] width 96 height 19
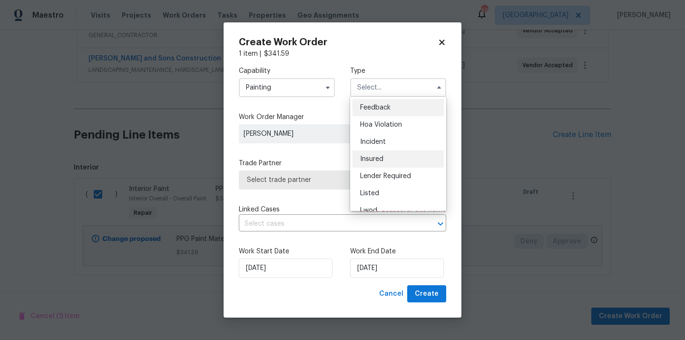
scroll to position [113, 0]
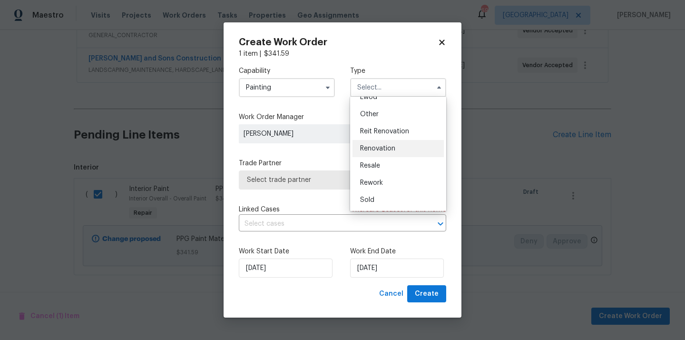
click at [396, 149] on div "Renovation" at bounding box center [398, 148] width 91 height 17
type input "Renovation"
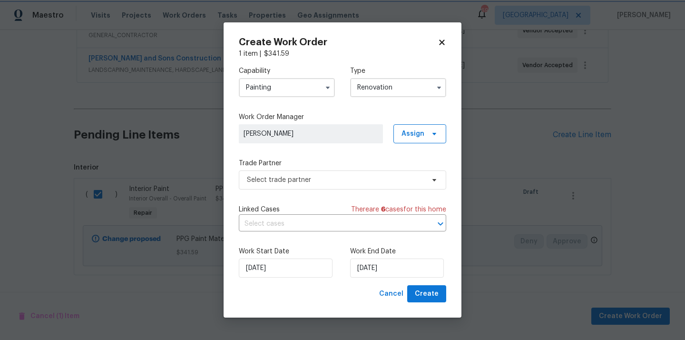
scroll to position [0, 0]
click at [428, 132] on span at bounding box center [433, 134] width 10 height 8
click at [414, 174] on div "Assign to me" at bounding box center [421, 174] width 41 height 10
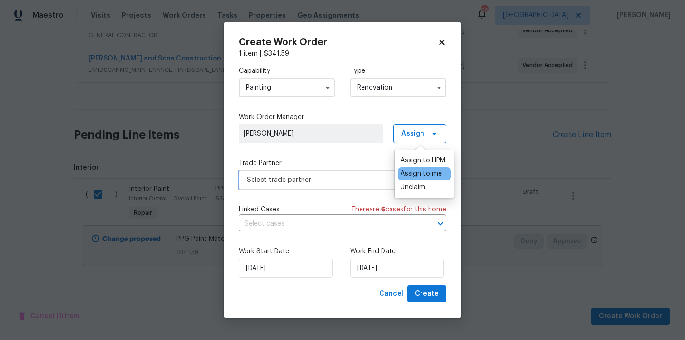
click at [345, 173] on span "Select trade partner" at bounding box center [342, 179] width 207 height 19
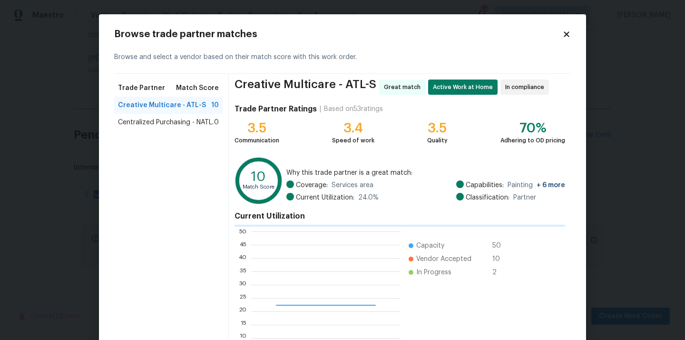
scroll to position [133, 149]
click at [202, 123] on span "Centralized Purchasing - NATL." at bounding box center [166, 123] width 96 height 10
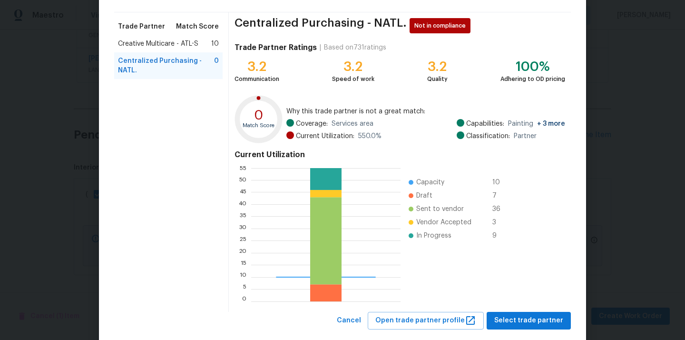
scroll to position [80, 0]
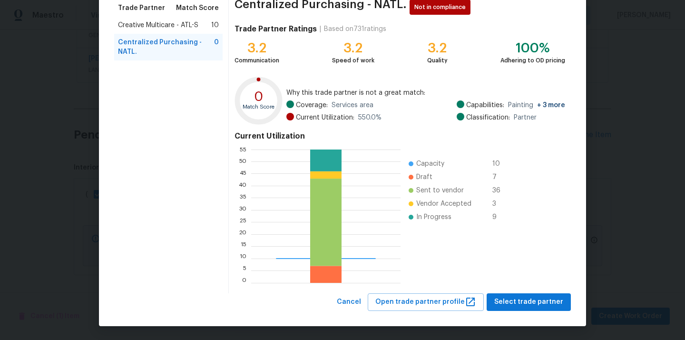
click at [521, 313] on div "Browse trade partner matches Browse and select a vendor based on their match sc…" at bounding box center [342, 130] width 487 height 392
click at [532, 305] on span "Select trade partner" at bounding box center [528, 302] width 69 height 12
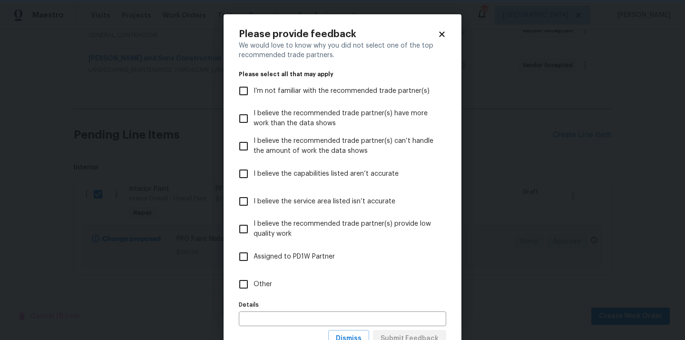
scroll to position [0, 0]
click at [357, 283] on label "Other" at bounding box center [336, 284] width 205 height 28
click at [254, 283] on input "Other" at bounding box center [244, 284] width 20 height 20
checkbox input "true"
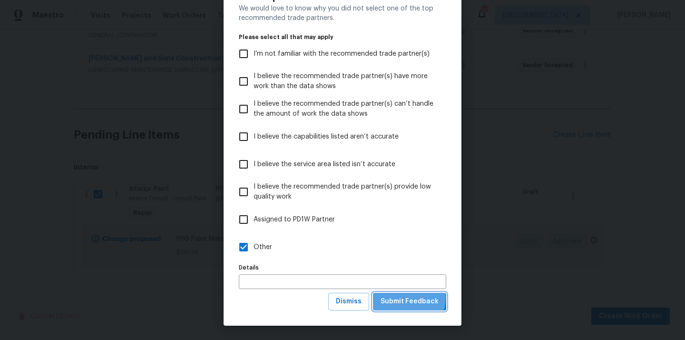
click at [406, 297] on span "Submit Feedback" at bounding box center [410, 301] width 58 height 12
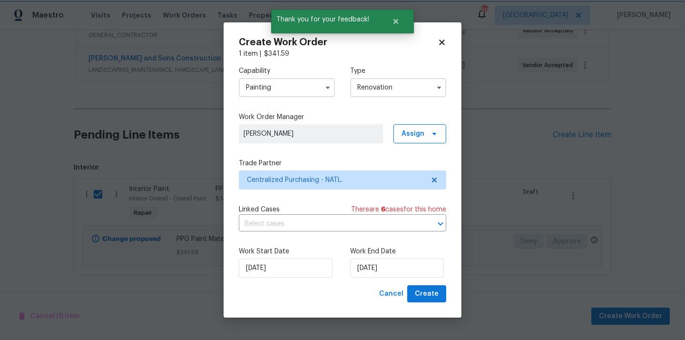
scroll to position [0, 0]
click at [433, 290] on span "Create" at bounding box center [427, 294] width 24 height 12
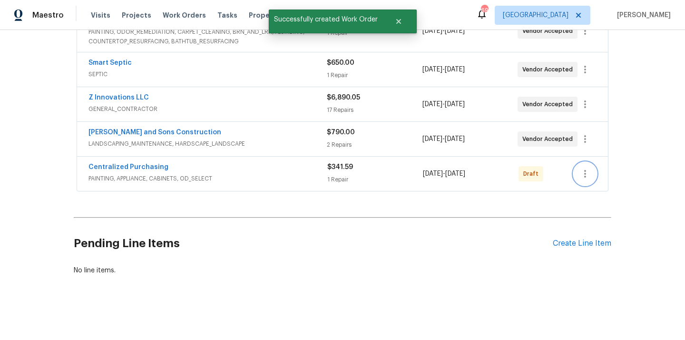
click at [588, 169] on icon "button" at bounding box center [585, 173] width 11 height 11
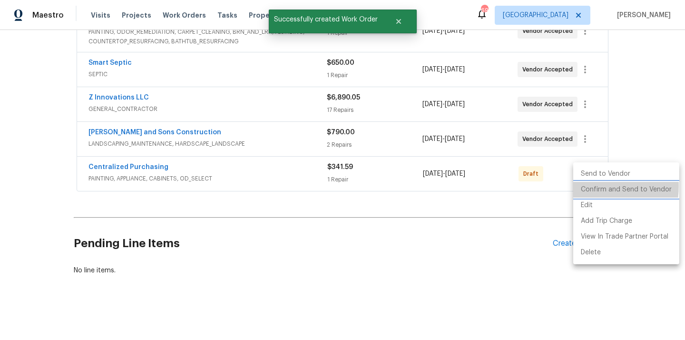
click at [587, 186] on li "Confirm and Send to Vendor" at bounding box center [626, 190] width 106 height 16
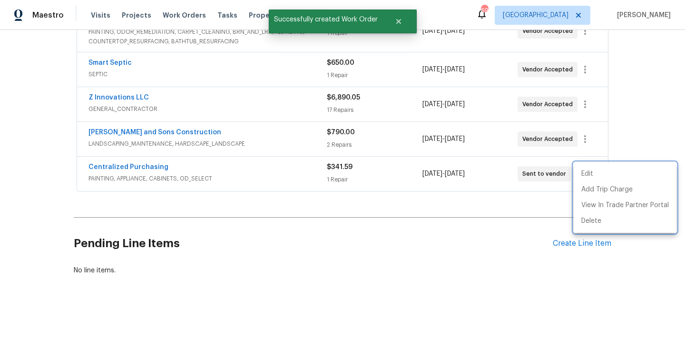
click at [131, 163] on div at bounding box center [342, 170] width 685 height 340
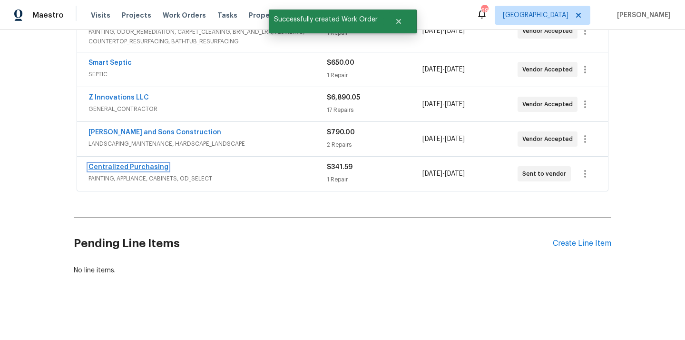
click at [126, 166] on link "Centralized Purchasing" at bounding box center [129, 167] width 80 height 7
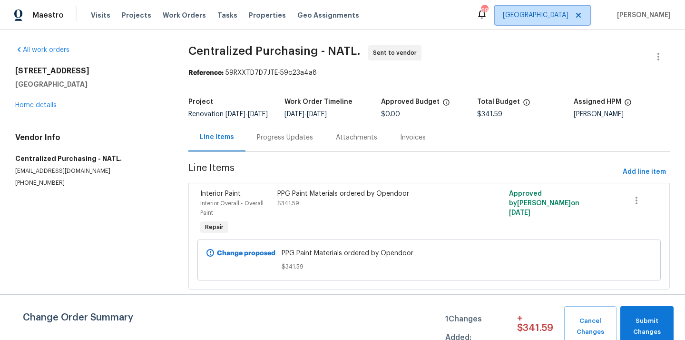
click at [561, 18] on span "[GEOGRAPHIC_DATA]" at bounding box center [536, 15] width 66 height 10
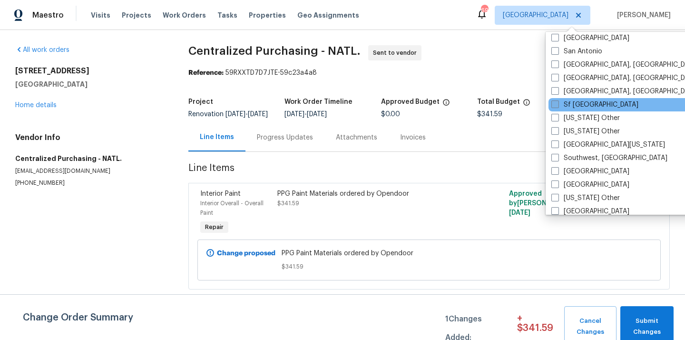
scroll to position [1269, 0]
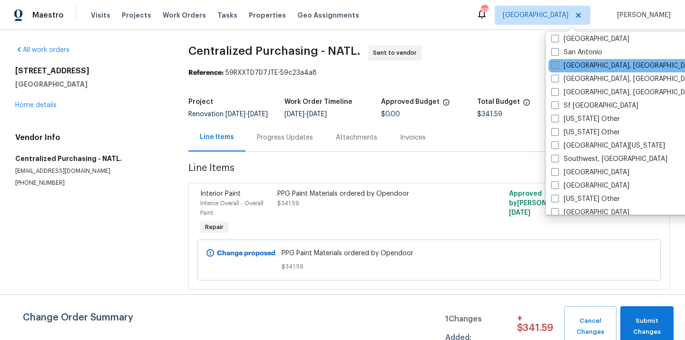
click at [577, 68] on label "[GEOGRAPHIC_DATA], [GEOGRAPHIC_DATA]" at bounding box center [625, 66] width 148 height 10
click at [558, 67] on input "[GEOGRAPHIC_DATA], [GEOGRAPHIC_DATA]" at bounding box center [554, 64] width 6 height 6
checkbox input "true"
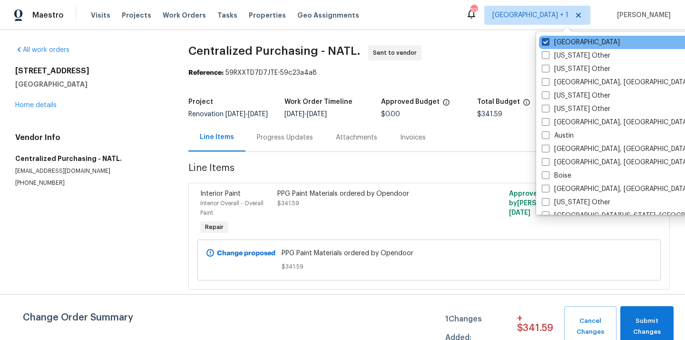
click at [564, 42] on label "[GEOGRAPHIC_DATA]" at bounding box center [581, 43] width 78 height 10
click at [548, 42] on input "[GEOGRAPHIC_DATA]" at bounding box center [545, 41] width 6 height 6
checkbox input "false"
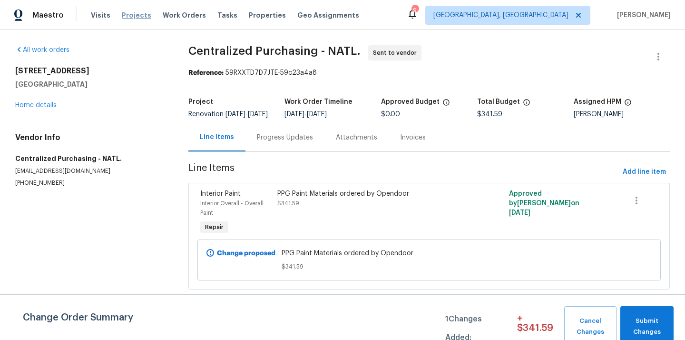
click at [128, 15] on span "Projects" at bounding box center [137, 15] width 30 height 10
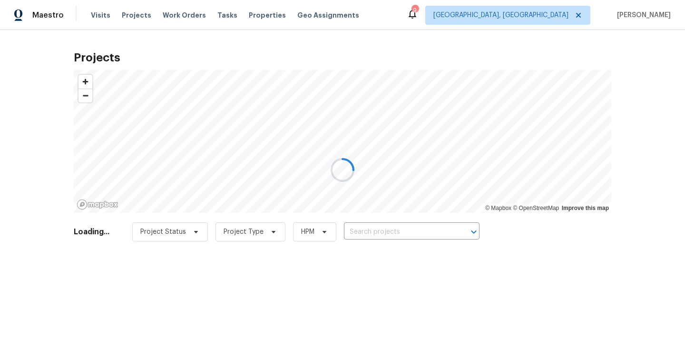
click at [385, 234] on div at bounding box center [342, 170] width 685 height 340
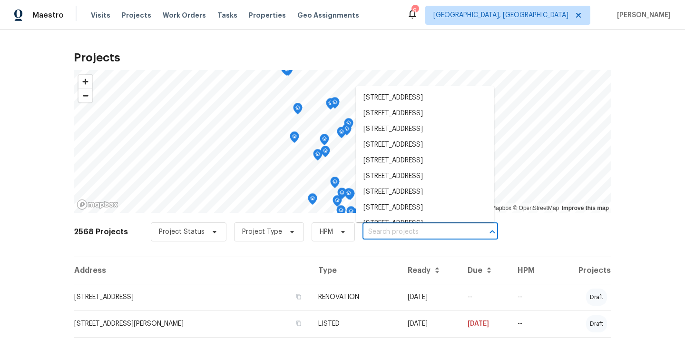
click at [385, 234] on input "text" at bounding box center [417, 232] width 109 height 15
paste input "[STREET_ADDRESS][DATE]"
type input "[STREET_ADDRESS][DATE]"
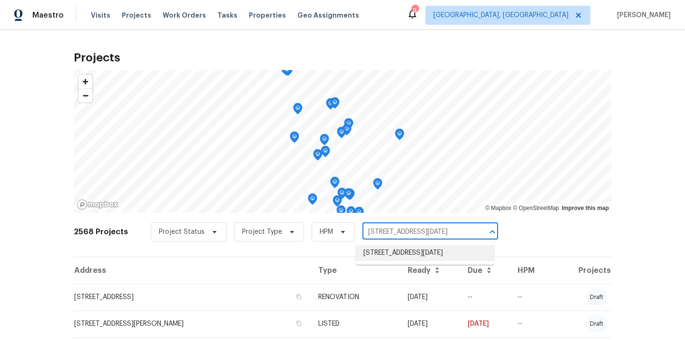
click at [384, 255] on li "[STREET_ADDRESS][DATE]" at bounding box center [425, 253] width 138 height 16
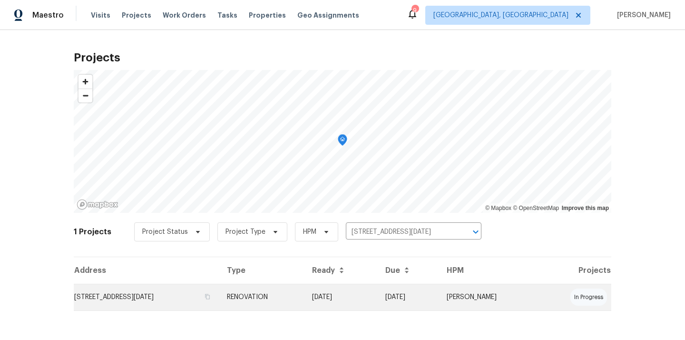
click at [305, 290] on td "RENOVATION" at bounding box center [261, 297] width 85 height 27
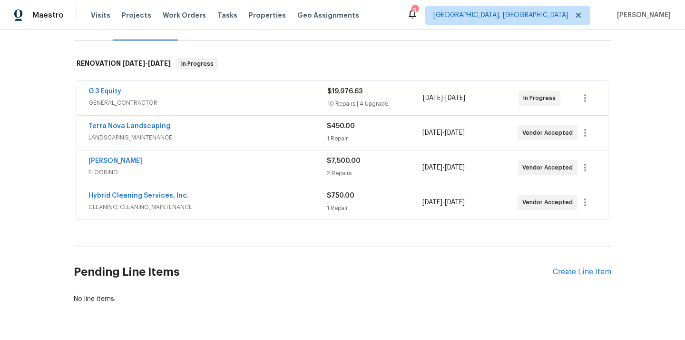
scroll to position [160, 0]
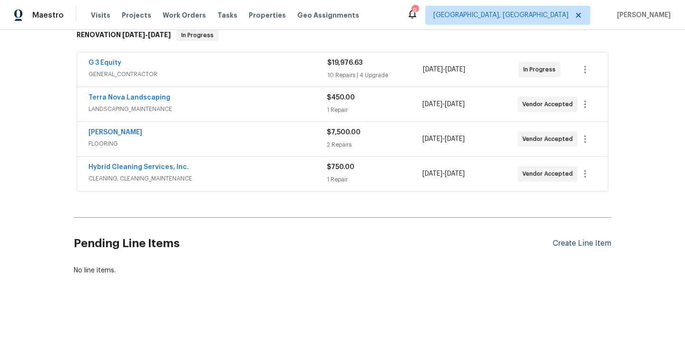
click at [579, 245] on div "Create Line Item" at bounding box center [582, 243] width 59 height 9
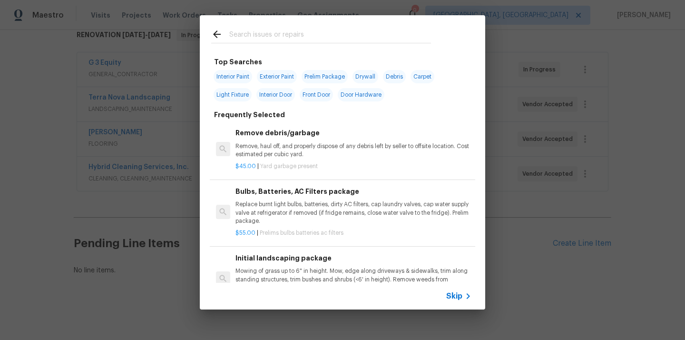
click at [365, 35] on input "text" at bounding box center [330, 36] width 202 height 14
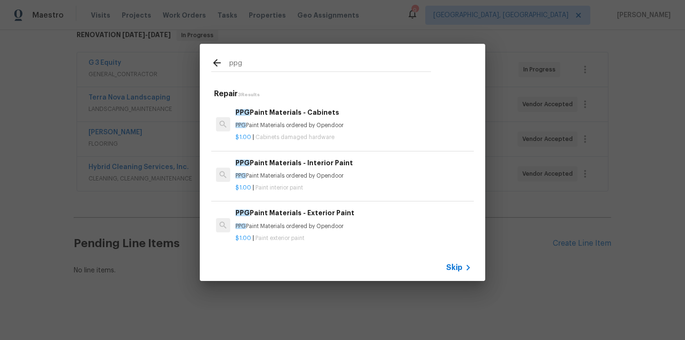
type input "ppg"
click at [330, 181] on div "$1.00 | Paint interior paint" at bounding box center [354, 186] width 236 height 12
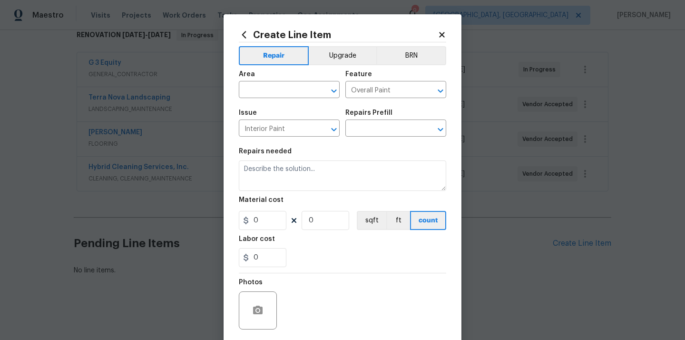
type input "PPG Paint Materials - Interior Paint $1.00"
type textarea "PPG Paint Materials ordered by Opendoor"
type input "1"
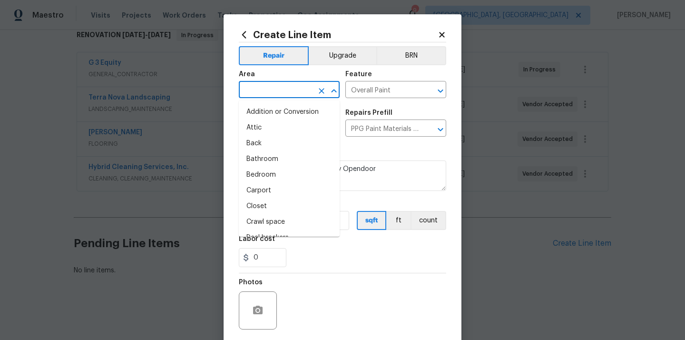
click at [275, 86] on input "text" at bounding box center [276, 90] width 74 height 15
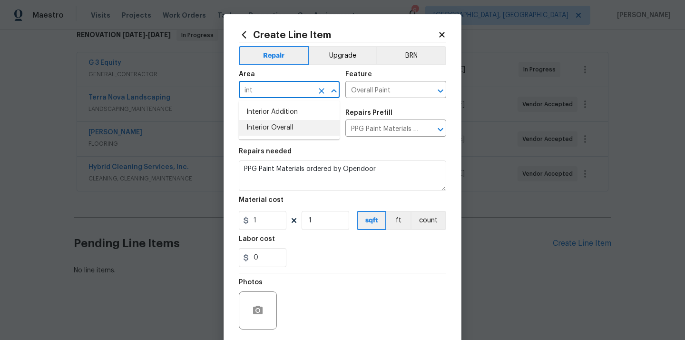
click at [270, 133] on li "Interior Overall" at bounding box center [289, 128] width 101 height 16
type input "Interior Overall"
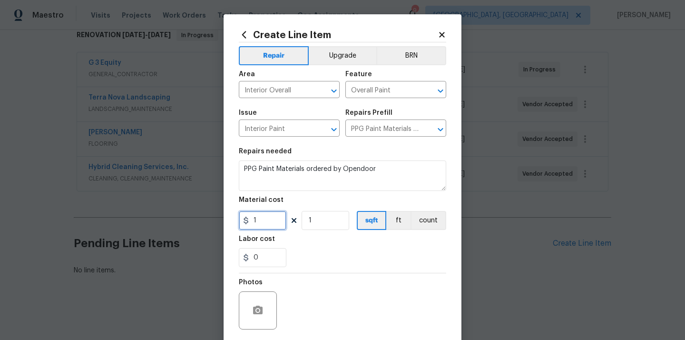
drag, startPoint x: 260, startPoint y: 225, endPoint x: 228, endPoint y: 224, distance: 32.4
click at [228, 224] on div "Create Line Item Repair Upgrade BRN Area Interior Overall ​ Feature Overall Pai…" at bounding box center [343, 204] width 238 height 381
paste input "705.5"
type input "705.51"
click at [300, 255] on div "0" at bounding box center [342, 257] width 207 height 19
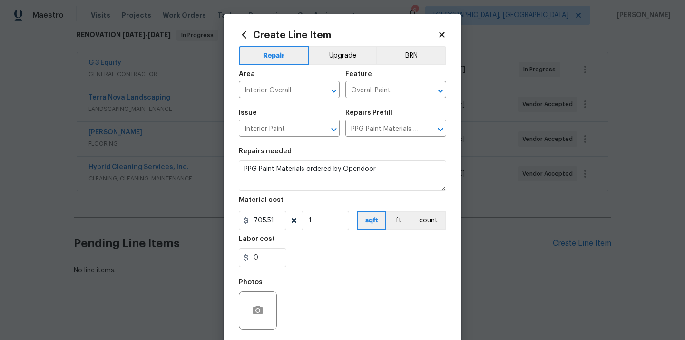
scroll to position [70, 0]
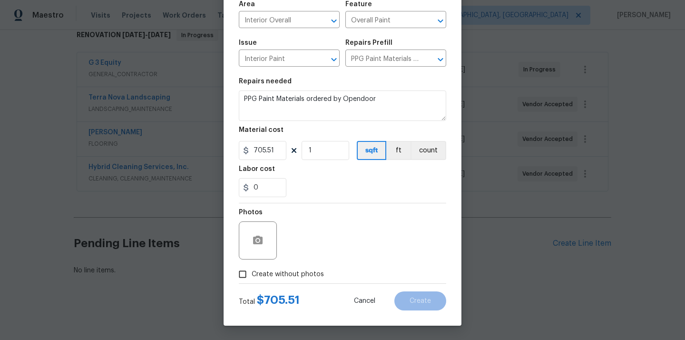
click at [295, 266] on label "Create without photos" at bounding box center [279, 274] width 90 height 18
click at [252, 266] on input "Create without photos" at bounding box center [243, 274] width 18 height 18
checkbox input "true"
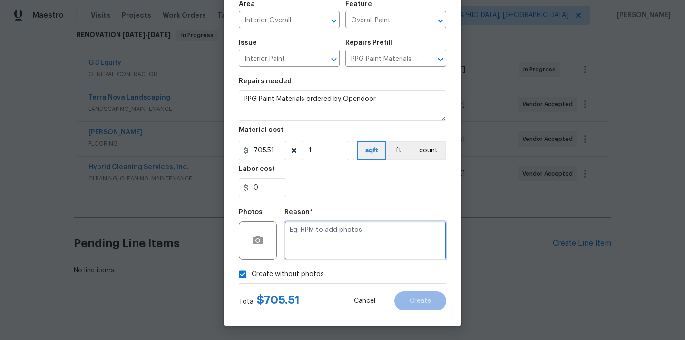
click at [319, 242] on textarea at bounding box center [366, 240] width 162 height 38
type textarea "N/A"
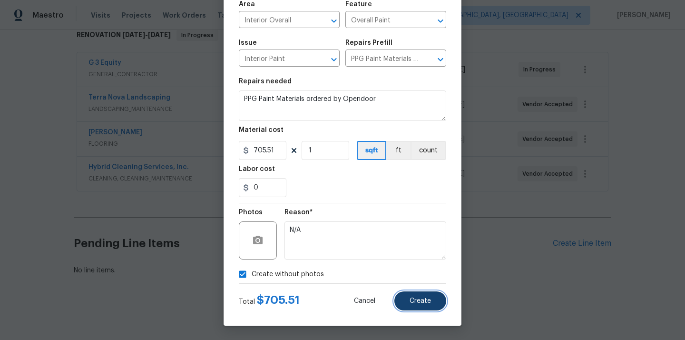
click at [436, 295] on button "Create" at bounding box center [420, 300] width 52 height 19
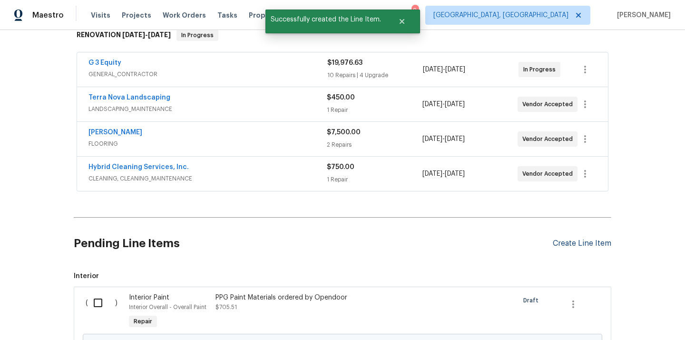
click at [586, 243] on div "Create Line Item" at bounding box center [582, 243] width 59 height 9
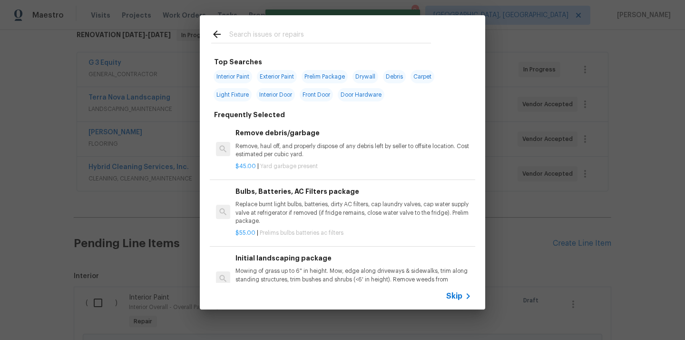
click at [340, 35] on input "text" at bounding box center [330, 36] width 202 height 14
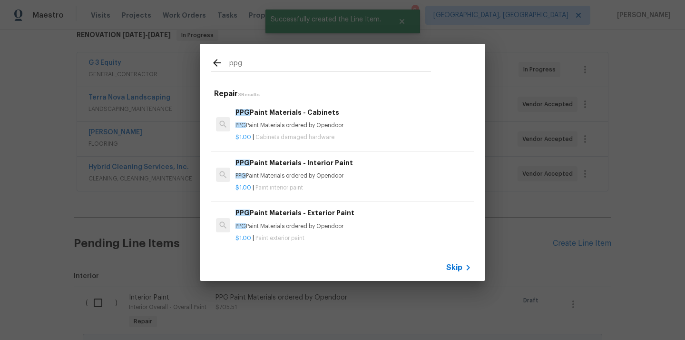
type input "ppg"
click at [311, 216] on h6 "PPG Paint Materials - Exterior Paint" at bounding box center [354, 212] width 236 height 10
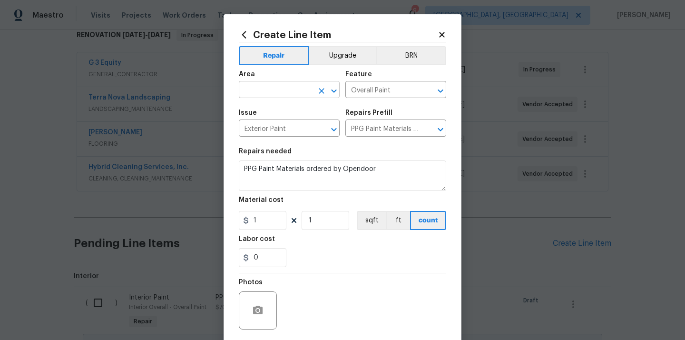
click at [272, 89] on input "text" at bounding box center [276, 90] width 74 height 15
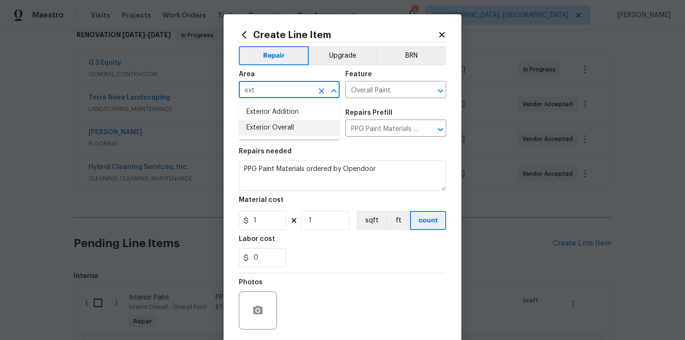
click at [262, 127] on li "Exterior Overall" at bounding box center [289, 128] width 101 height 16
type input "Exterior Overall"
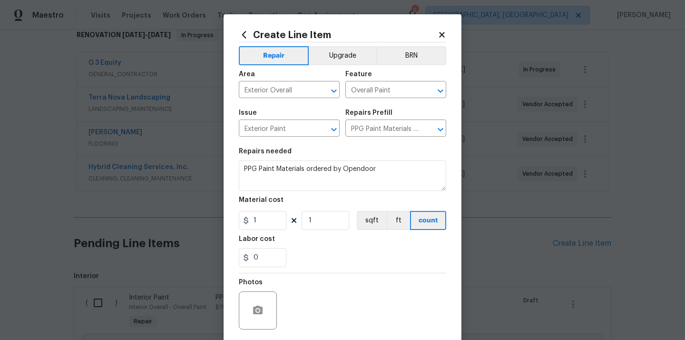
click at [354, 149] on div "Repairs needed" at bounding box center [342, 154] width 207 height 12
drag, startPoint x: 258, startPoint y: 221, endPoint x: 230, endPoint y: 217, distance: 27.8
click at [231, 217] on div "Create Line Item Repair Upgrade BRN Area Exterior Overall ​ Feature Overall Pai…" at bounding box center [343, 204] width 238 height 381
paste input "711.74"
type input "711.74"
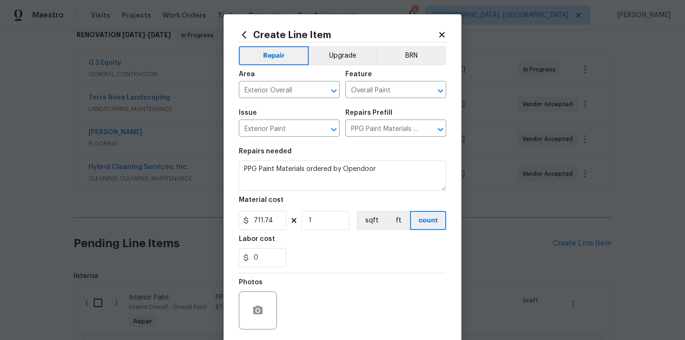
click at [319, 252] on div "0" at bounding box center [342, 257] width 207 height 19
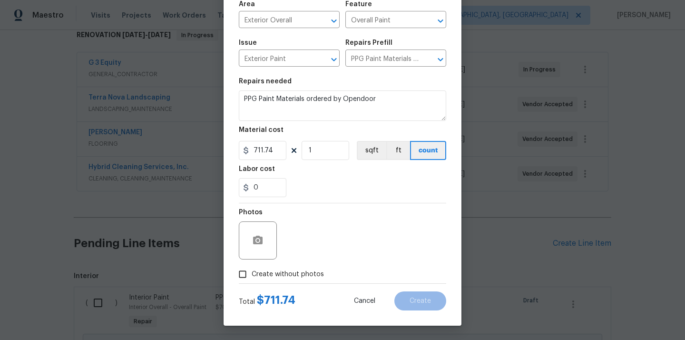
click at [299, 270] on span "Create without photos" at bounding box center [288, 274] width 72 height 10
click at [252, 270] on input "Create without photos" at bounding box center [243, 274] width 18 height 18
checkbox input "true"
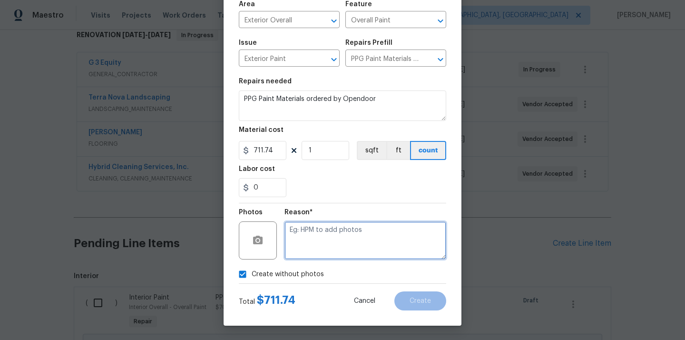
click at [322, 249] on textarea at bounding box center [366, 240] width 162 height 38
type textarea "N/A"
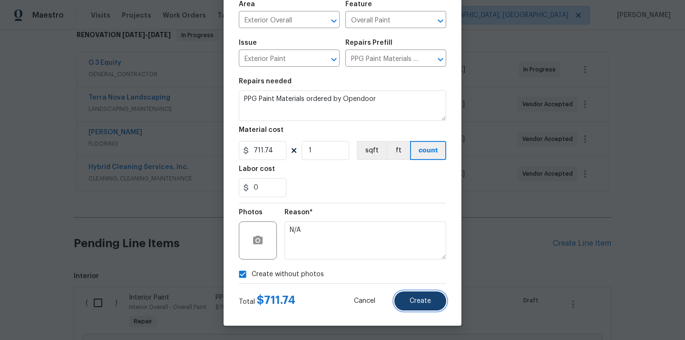
click at [428, 302] on span "Create" at bounding box center [420, 300] width 21 height 7
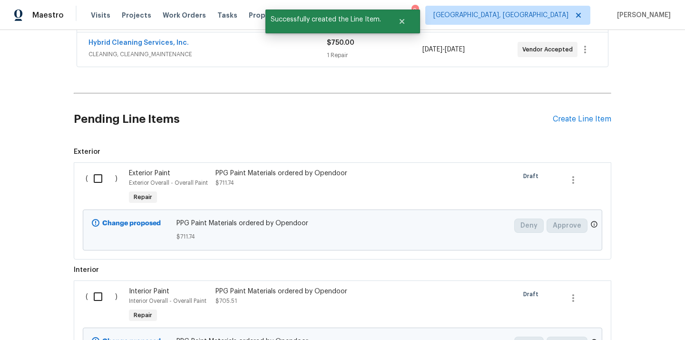
scroll to position [314, 0]
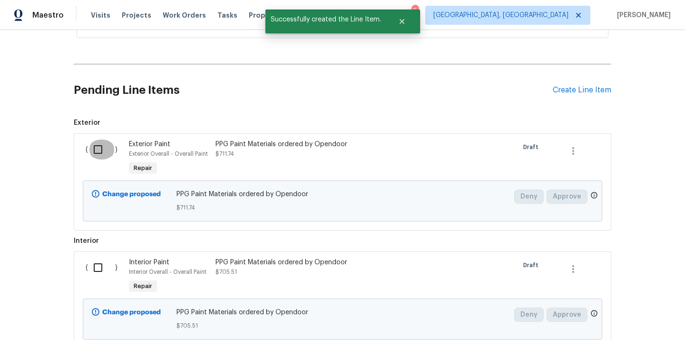
click at [98, 151] on input "checkbox" at bounding box center [101, 149] width 27 height 20
checkbox input "true"
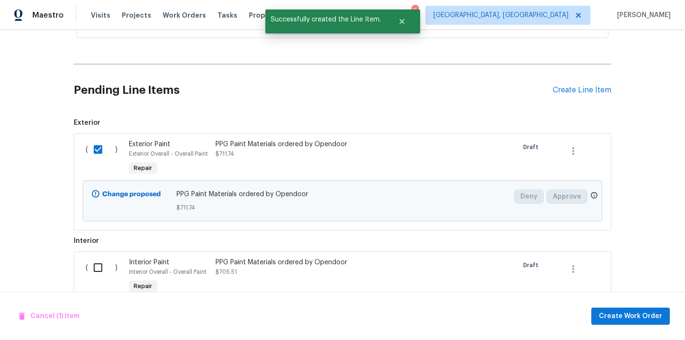
click at [96, 262] on input "checkbox" at bounding box center [101, 267] width 27 height 20
checkbox input "true"
click at [653, 315] on span "Create Work Order" at bounding box center [630, 316] width 63 height 12
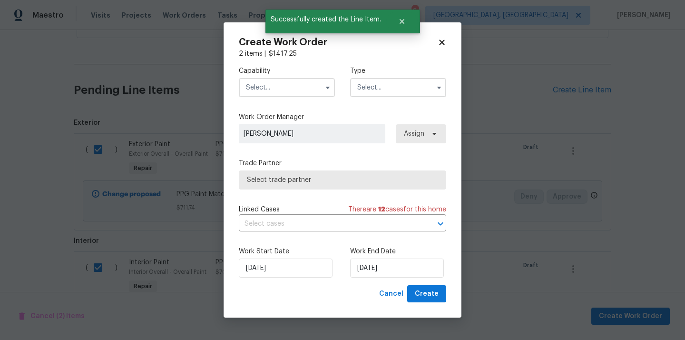
click at [307, 80] on input "text" at bounding box center [287, 87] width 96 height 19
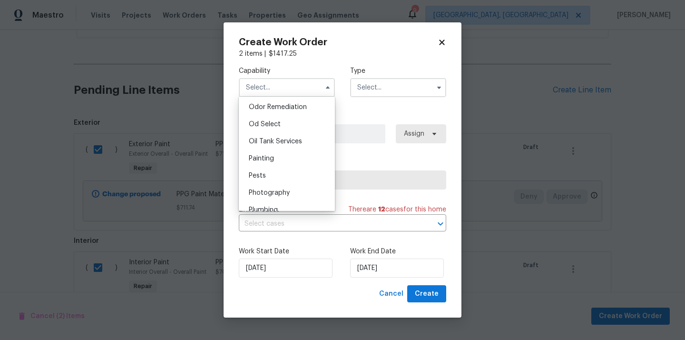
scroll to position [793, 0]
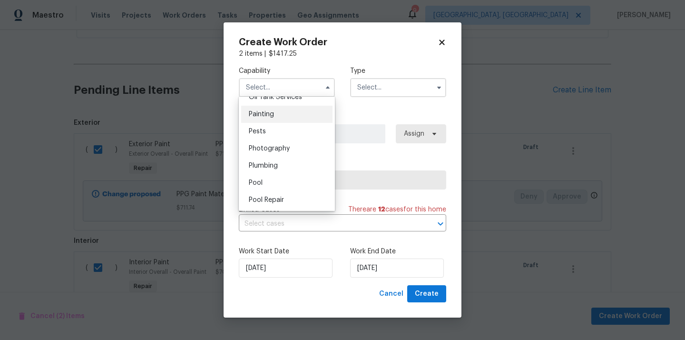
click at [295, 111] on div "Painting" at bounding box center [286, 114] width 91 height 17
type input "Painting"
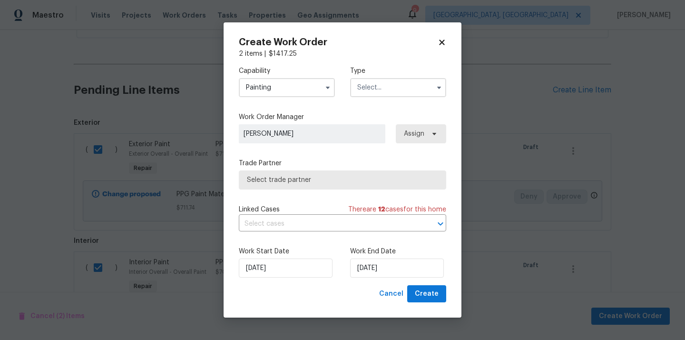
click at [388, 80] on input "text" at bounding box center [398, 87] width 96 height 19
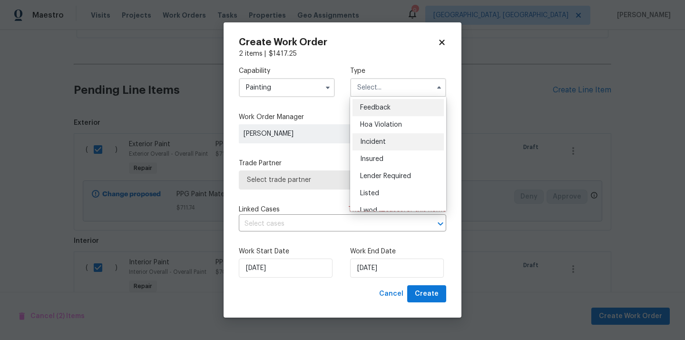
scroll to position [113, 0]
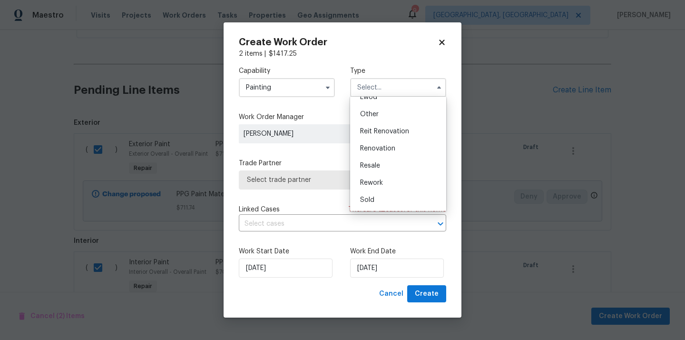
click at [374, 148] on span "Renovation" at bounding box center [377, 148] width 35 height 7
type input "Renovation"
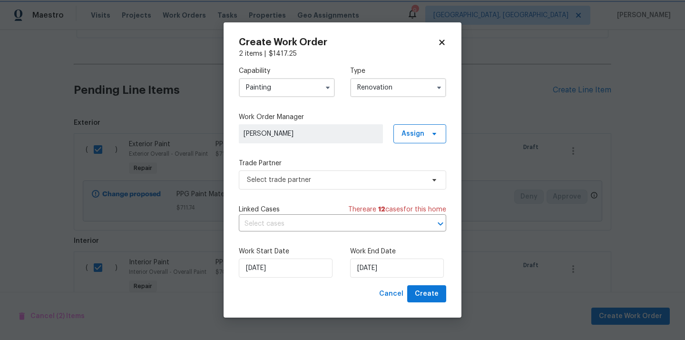
scroll to position [0, 0]
click at [423, 142] on span "Assign" at bounding box center [419, 133] width 53 height 19
click at [414, 163] on div "Assign to HPM" at bounding box center [423, 161] width 45 height 10
click at [407, 172] on div "Assign to me" at bounding box center [421, 174] width 41 height 10
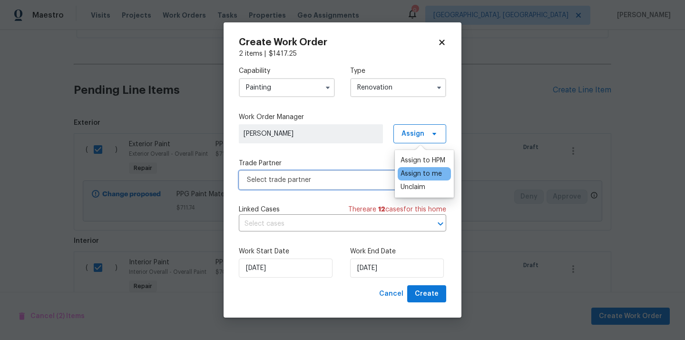
click at [317, 172] on span "Select trade partner" at bounding box center [342, 179] width 207 height 19
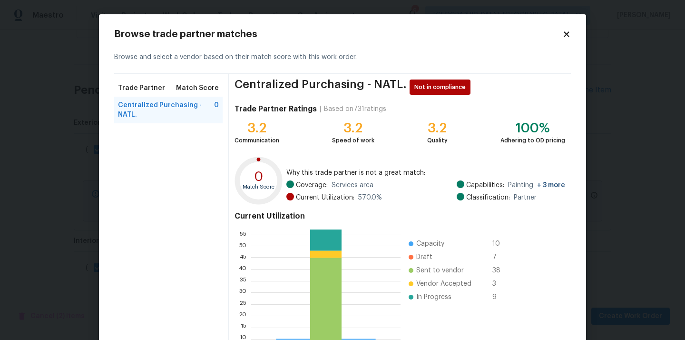
scroll to position [80, 0]
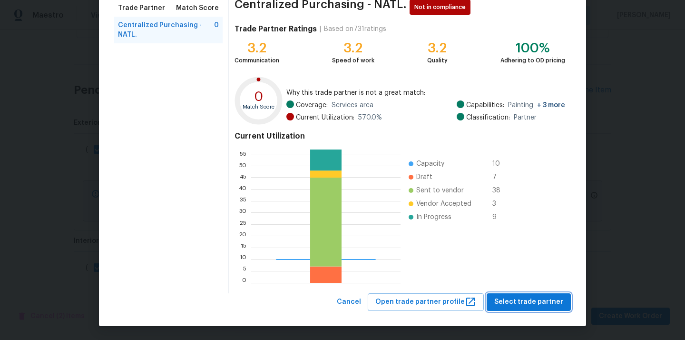
click at [505, 301] on span "Select trade partner" at bounding box center [528, 302] width 69 height 12
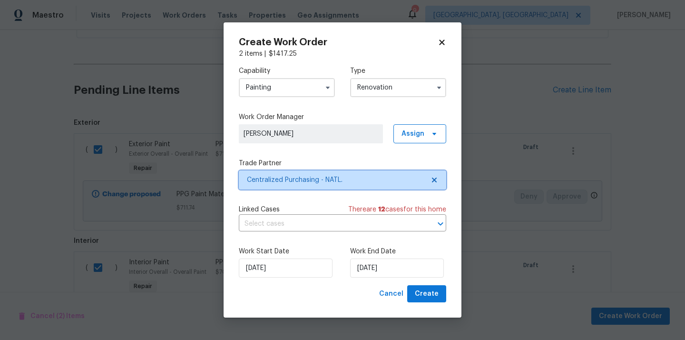
scroll to position [0, 0]
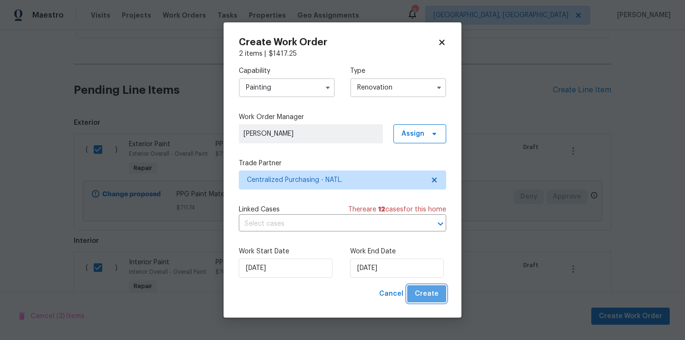
click at [431, 290] on span "Create" at bounding box center [427, 294] width 24 height 12
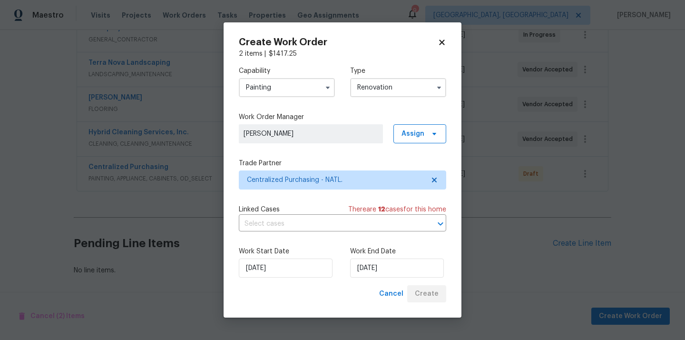
scroll to position [195, 0]
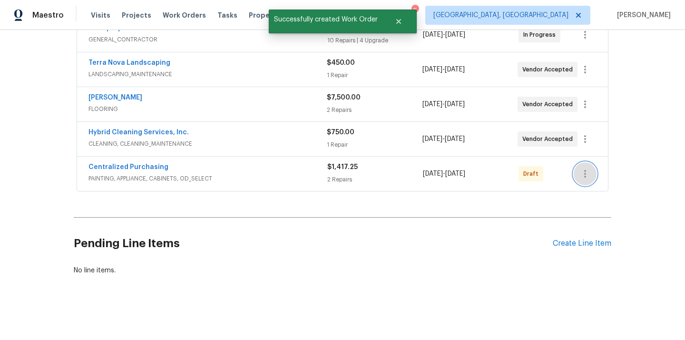
click at [592, 179] on button "button" at bounding box center [585, 173] width 23 height 23
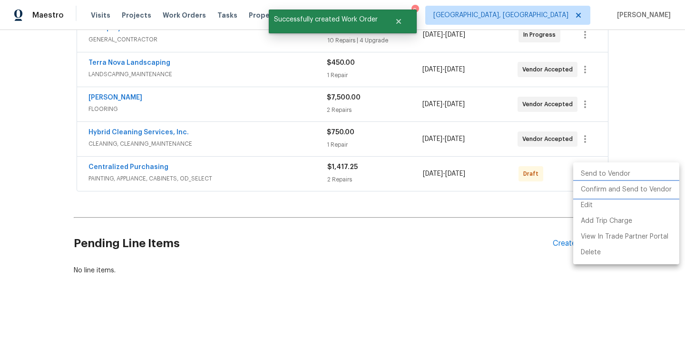
click at [591, 194] on li "Confirm and Send to Vendor" at bounding box center [626, 190] width 106 height 16
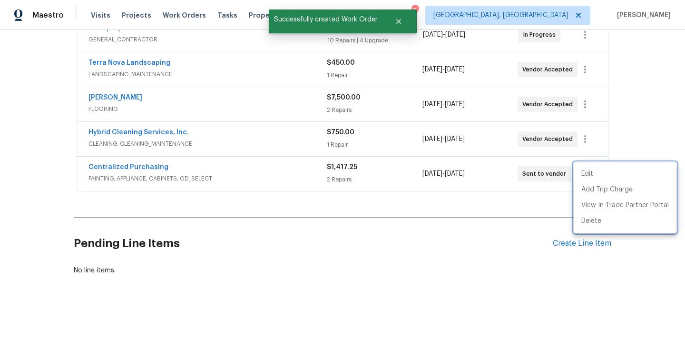
click at [177, 163] on div at bounding box center [342, 170] width 685 height 340
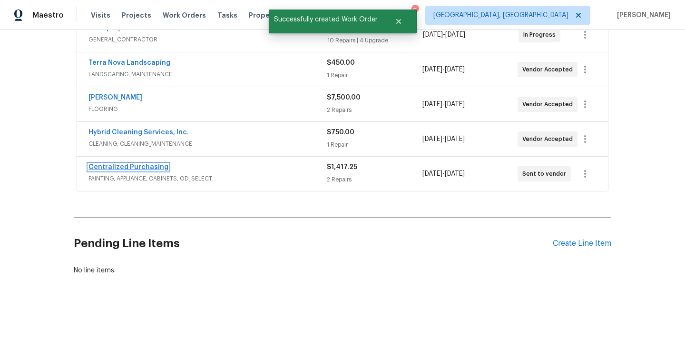
click at [146, 166] on link "Centralized Purchasing" at bounding box center [129, 167] width 80 height 7
